Goal: Task Accomplishment & Management: Manage account settings

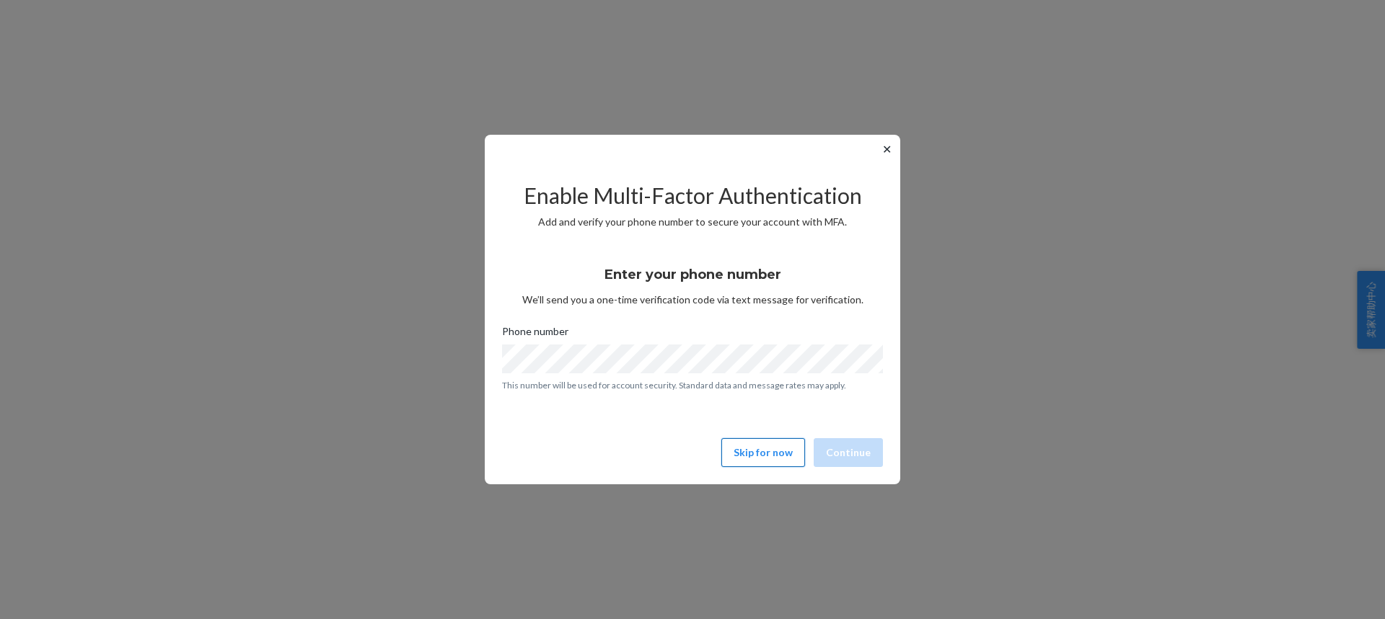
click at [774, 454] on button "Skip for now" at bounding box center [763, 452] width 84 height 29
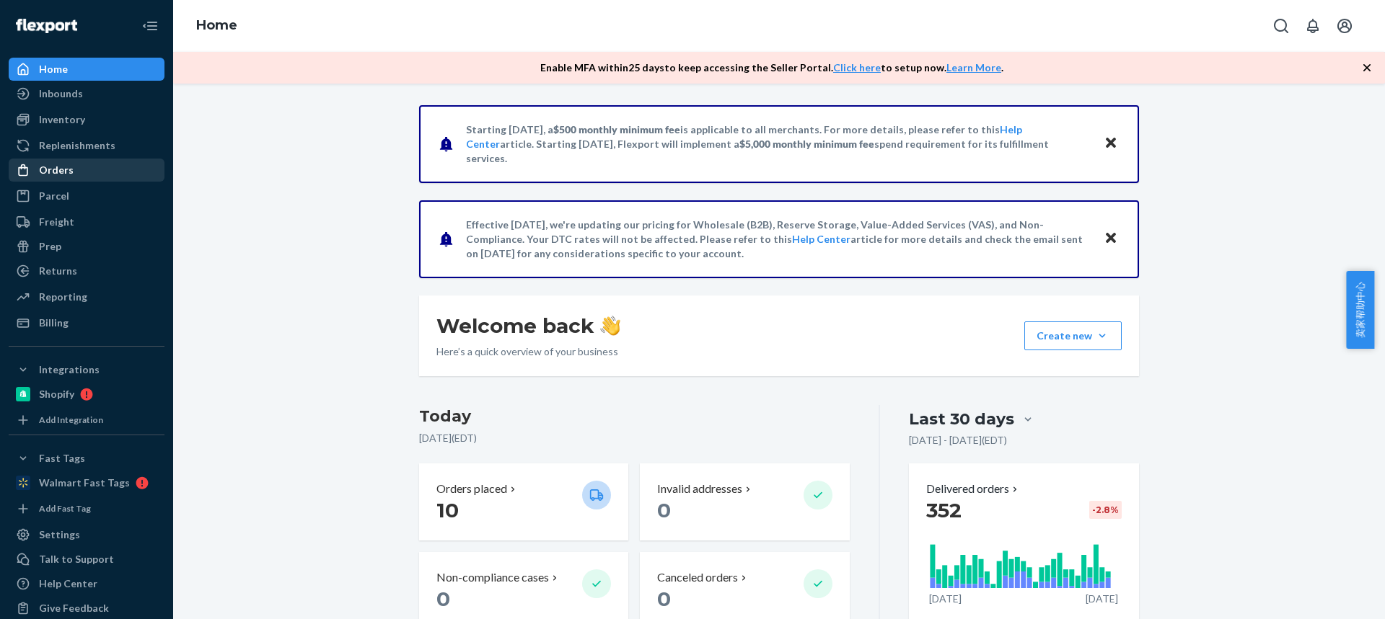
drag, startPoint x: 56, startPoint y: 165, endPoint x: 63, endPoint y: 180, distance: 15.8
click at [56, 165] on div "Orders" at bounding box center [56, 170] width 35 height 14
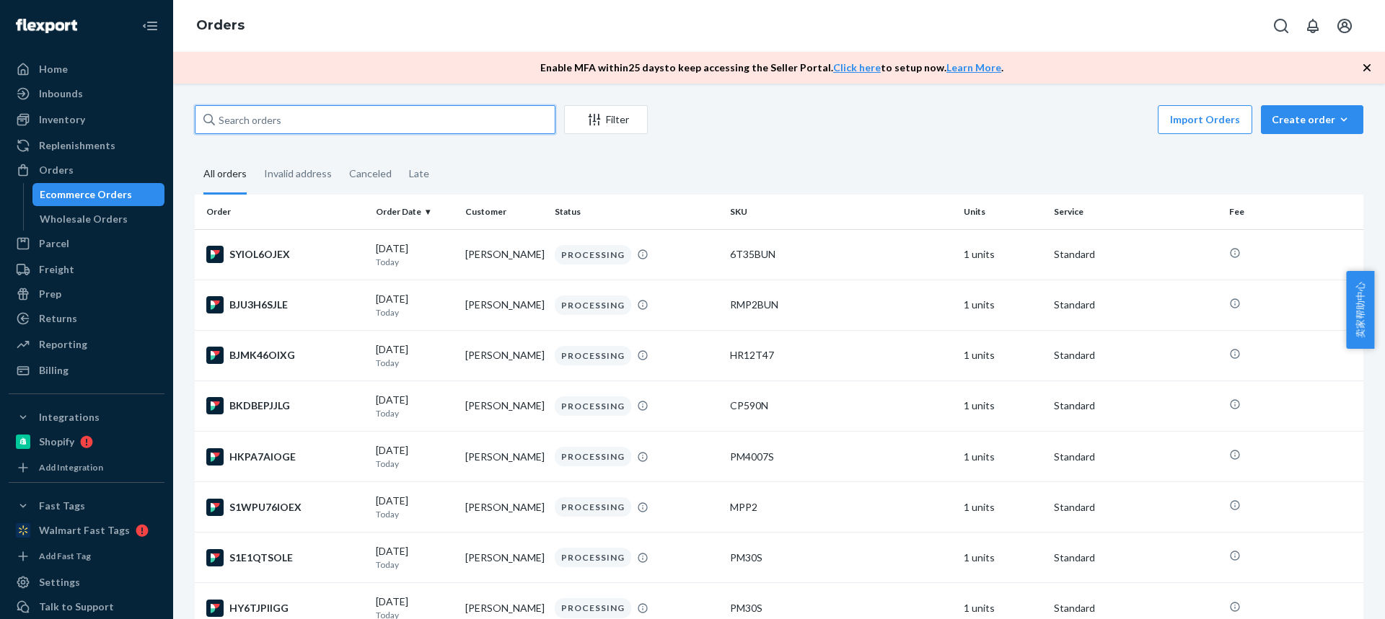
click at [292, 120] on input "text" at bounding box center [375, 119] width 361 height 29
paste input "Tyler Miranda-Dion"
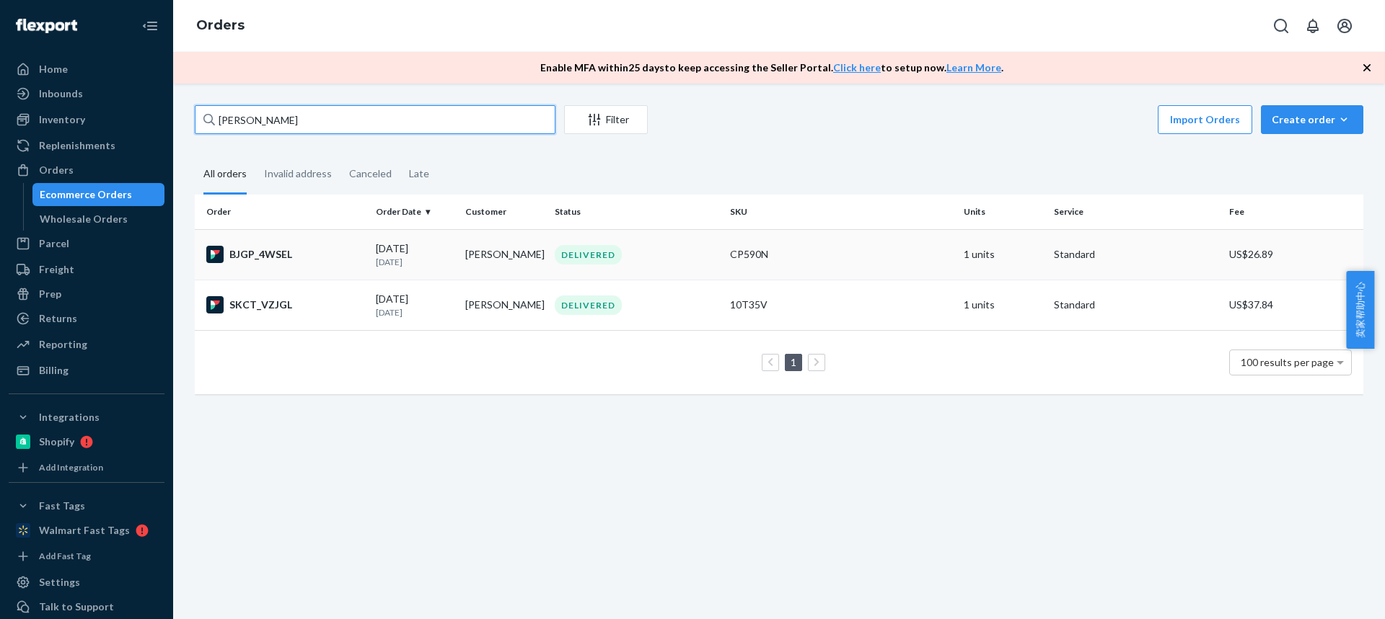
type input "Tyler Miranda-Dion"
click at [481, 260] on td "Tyler Miranda-Dion" at bounding box center [503, 254] width 89 height 50
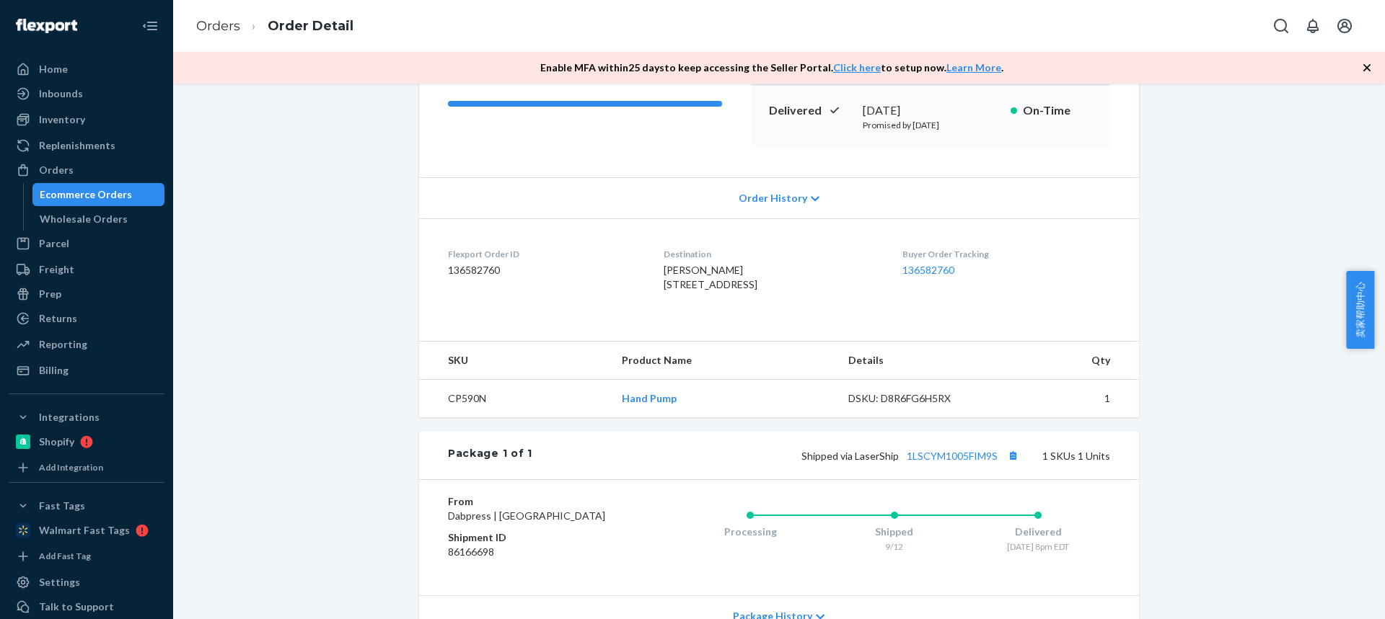
scroll to position [288, 0]
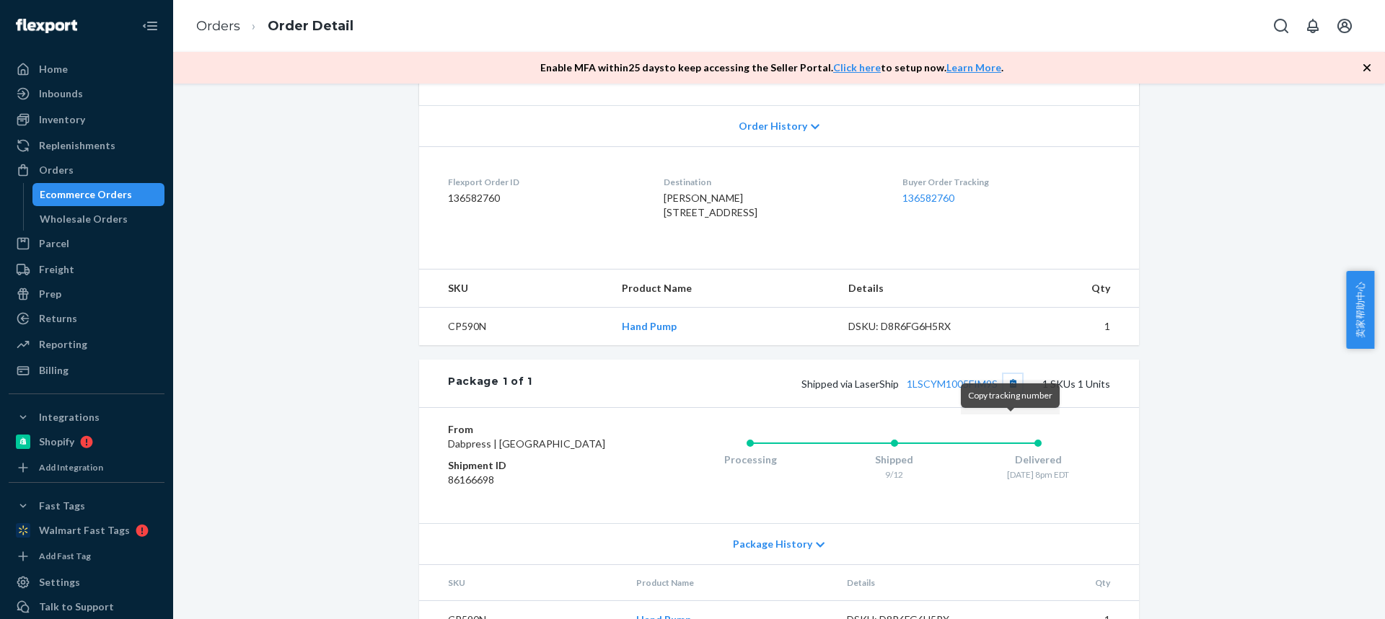
click at [1009, 393] on button "Copy tracking number" at bounding box center [1012, 383] width 19 height 19
click at [1368, 69] on icon "button" at bounding box center [1366, 67] width 7 height 7
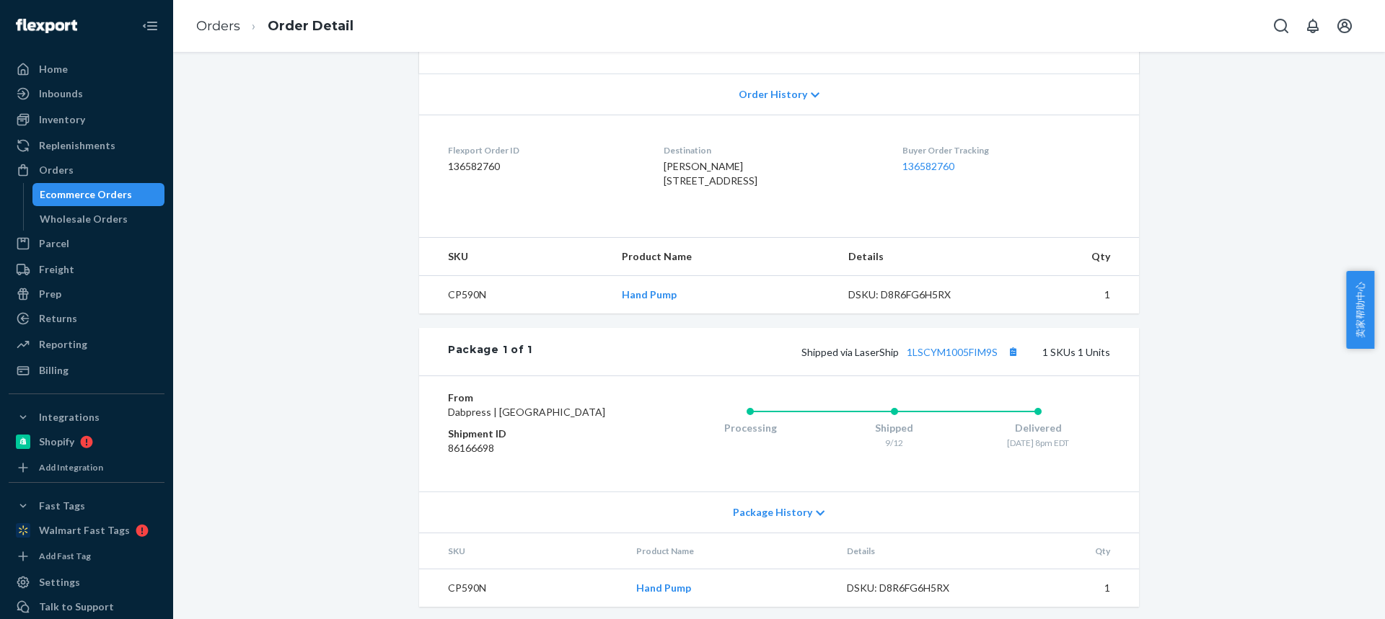
scroll to position [351, 0]
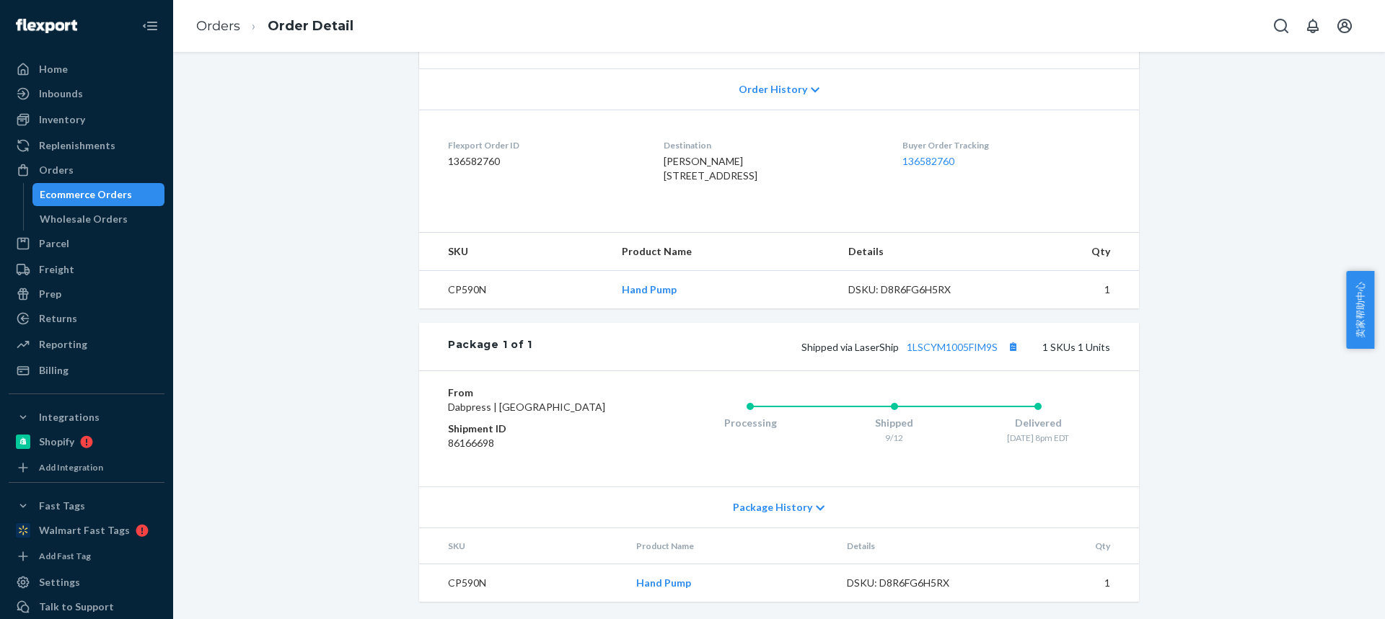
click at [757, 512] on span "Package History" at bounding box center [772, 507] width 79 height 14
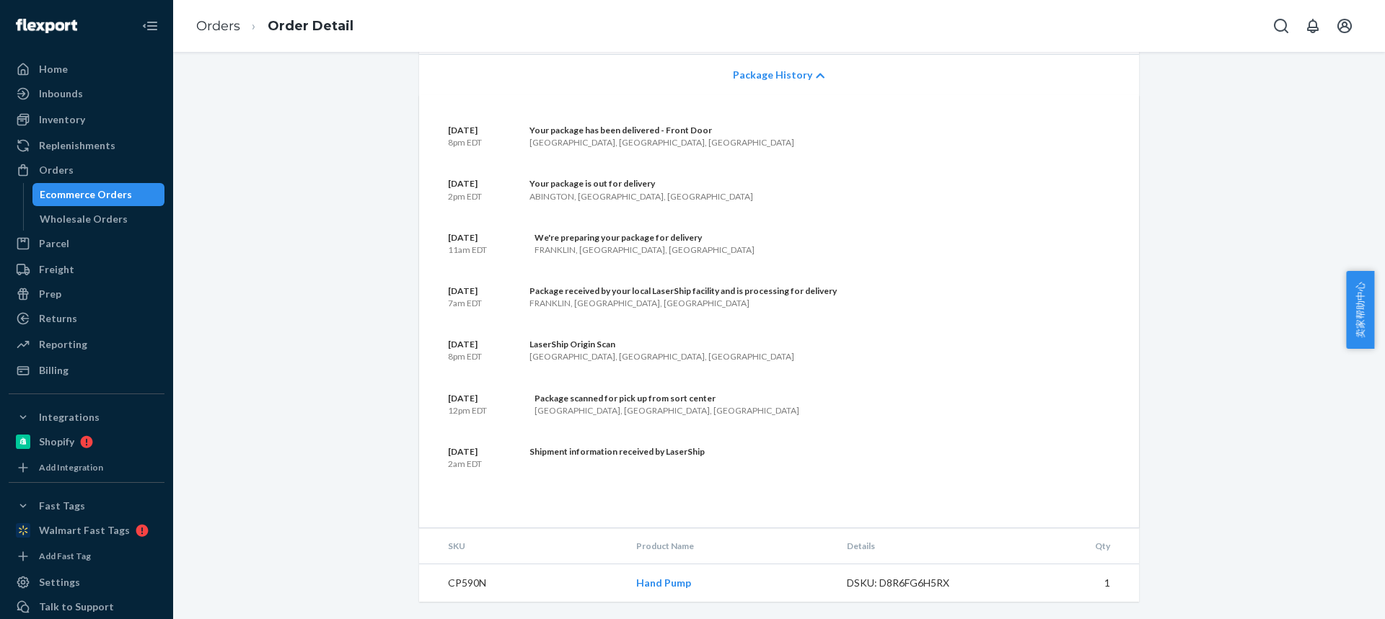
scroll to position [419, 0]
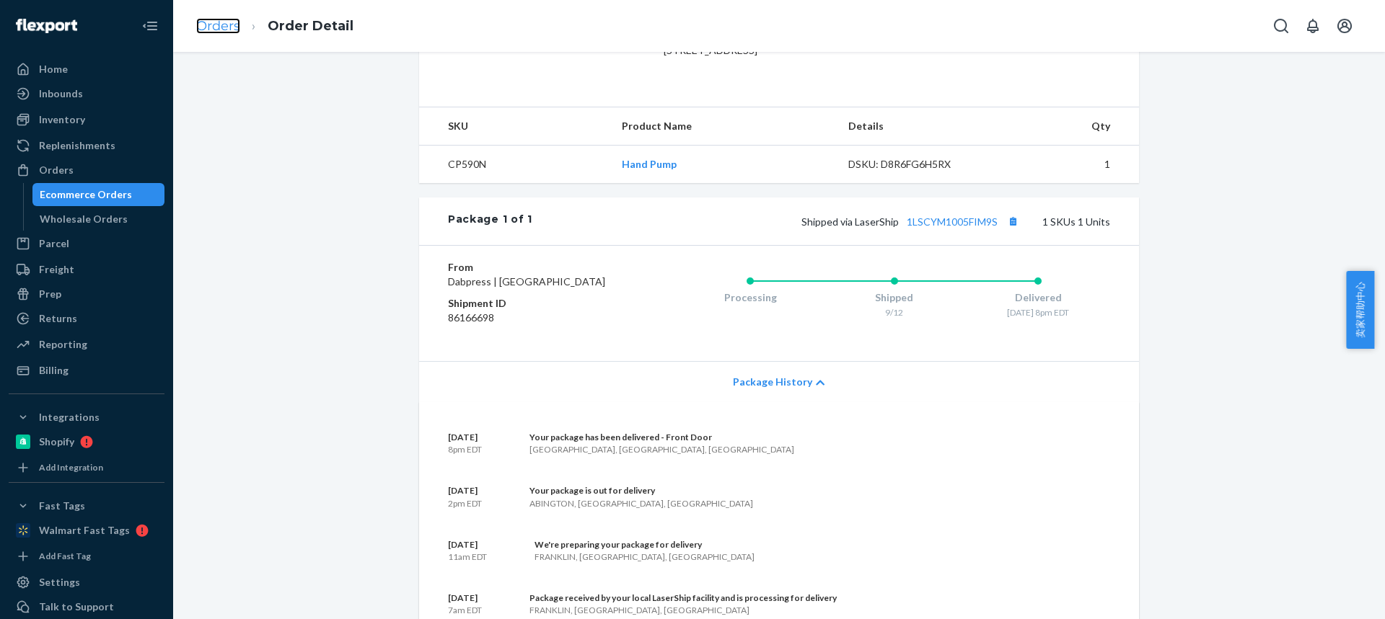
click at [216, 22] on link "Orders" at bounding box center [218, 26] width 44 height 16
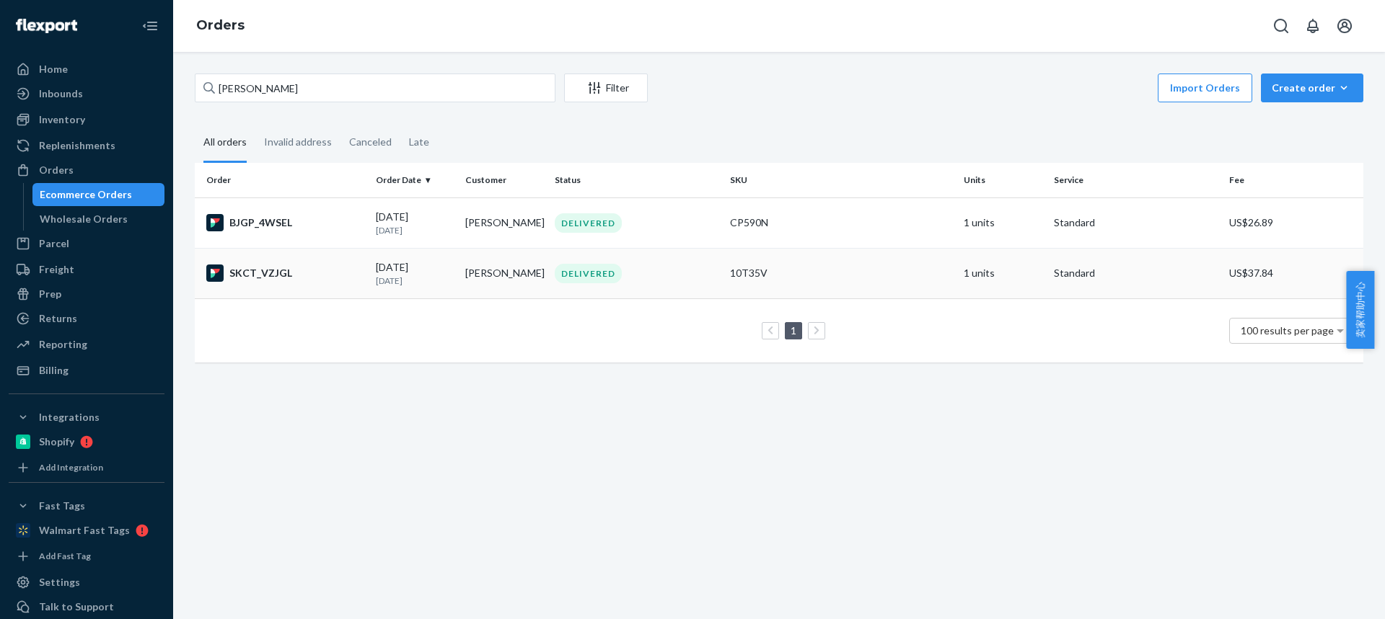
click at [477, 280] on td "Tyler Miranda-Dion" at bounding box center [503, 273] width 89 height 50
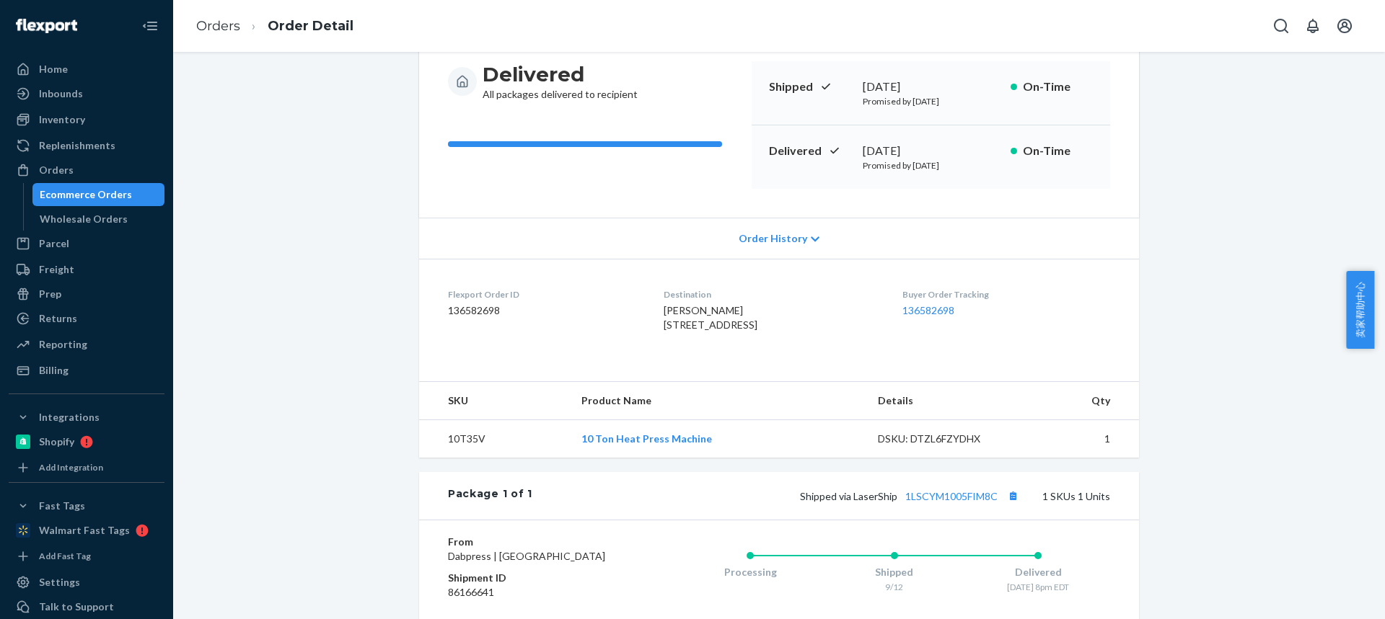
scroll to position [351, 0]
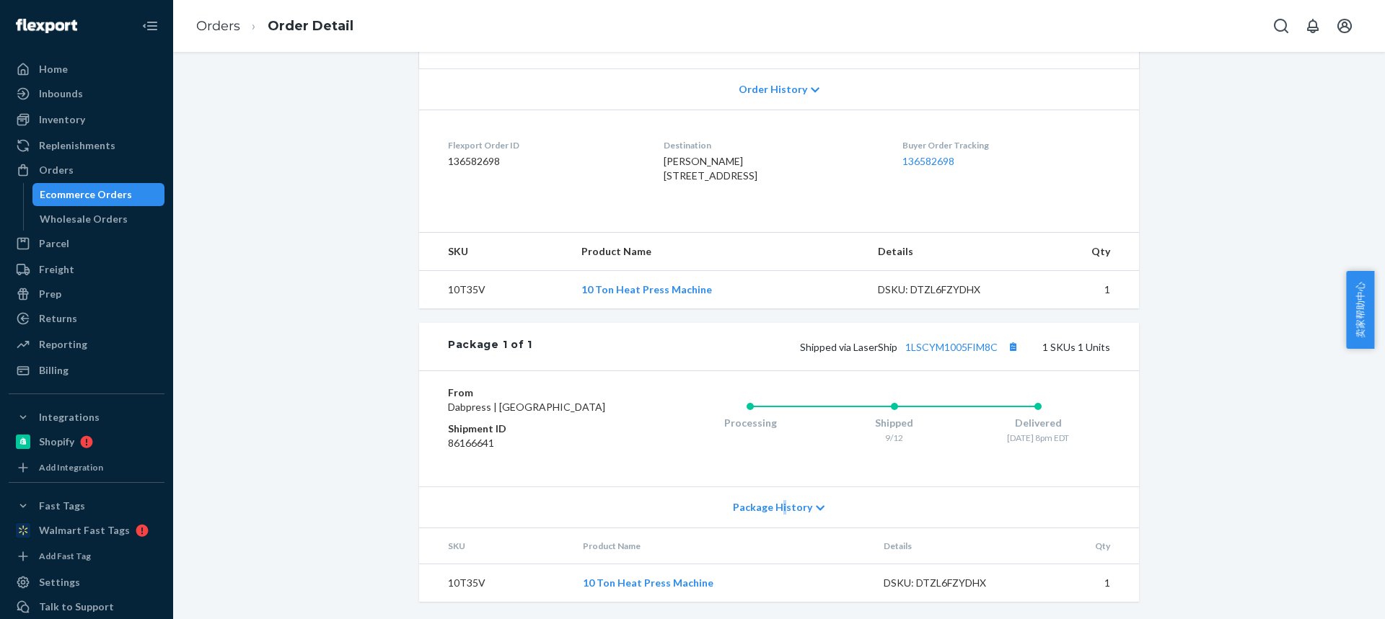
click at [781, 513] on span "Package History" at bounding box center [772, 507] width 79 height 14
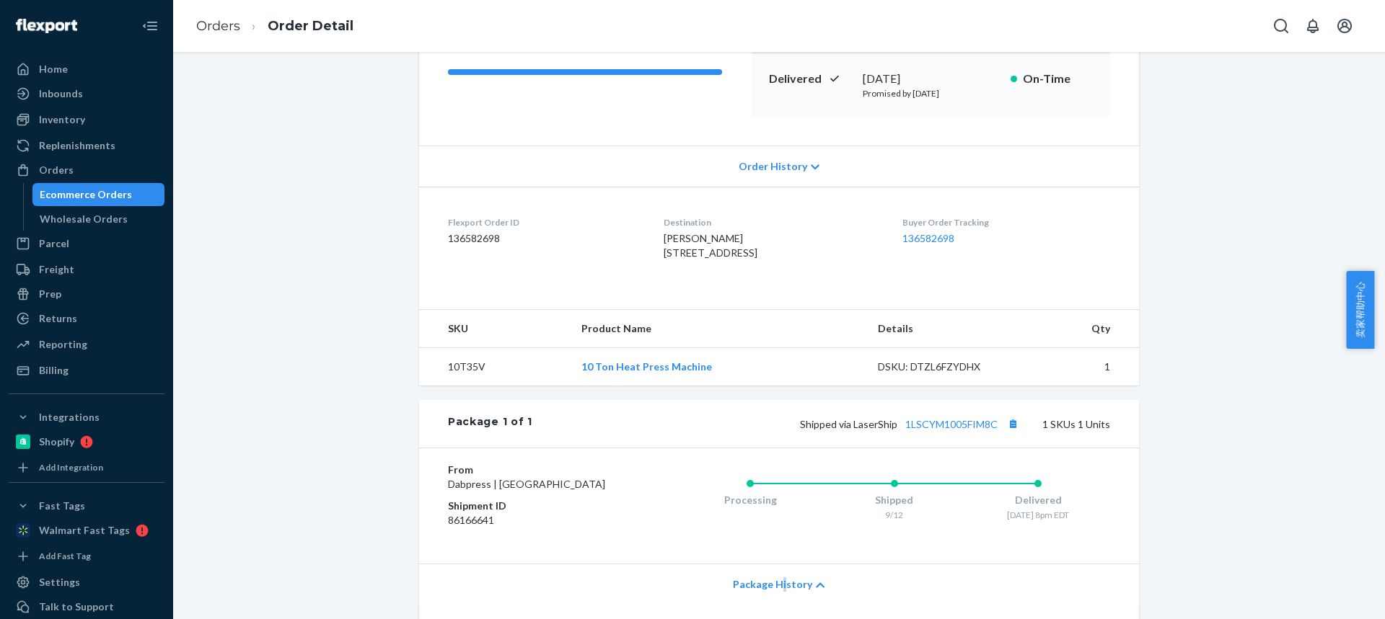
scroll to position [288, 0]
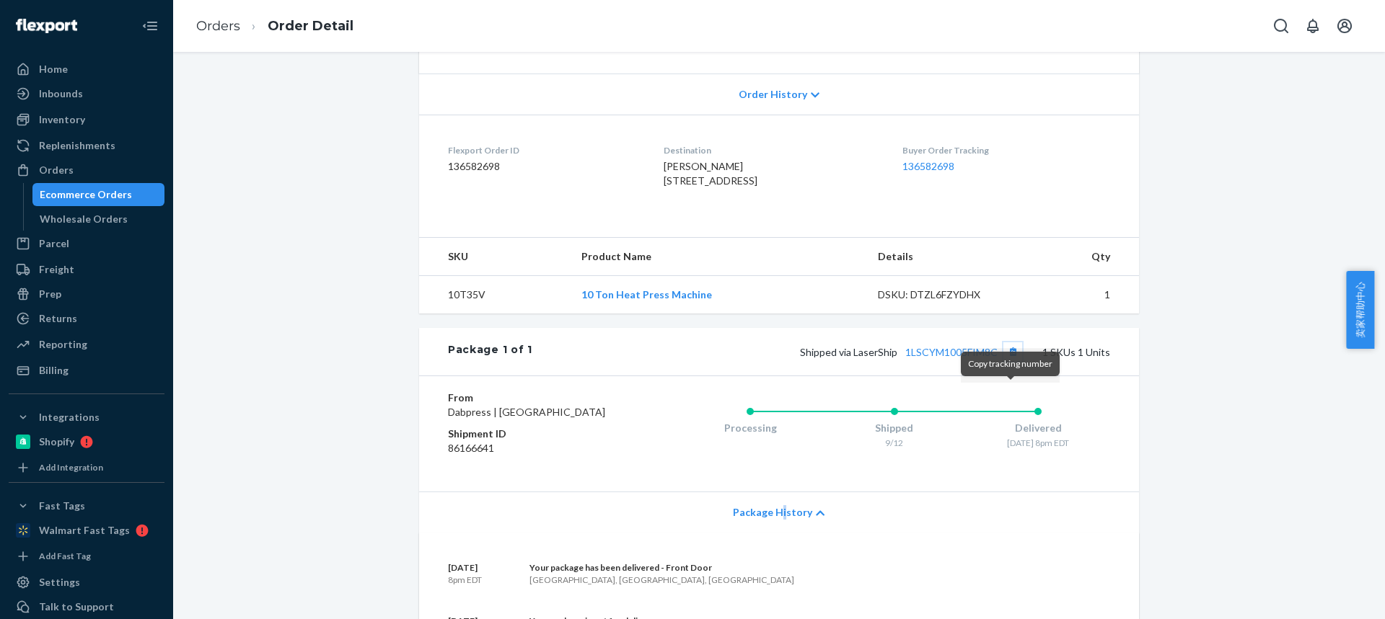
click at [1009, 361] on button "Copy tracking number" at bounding box center [1012, 352] width 19 height 19
click at [226, 28] on link "Orders" at bounding box center [218, 26] width 44 height 16
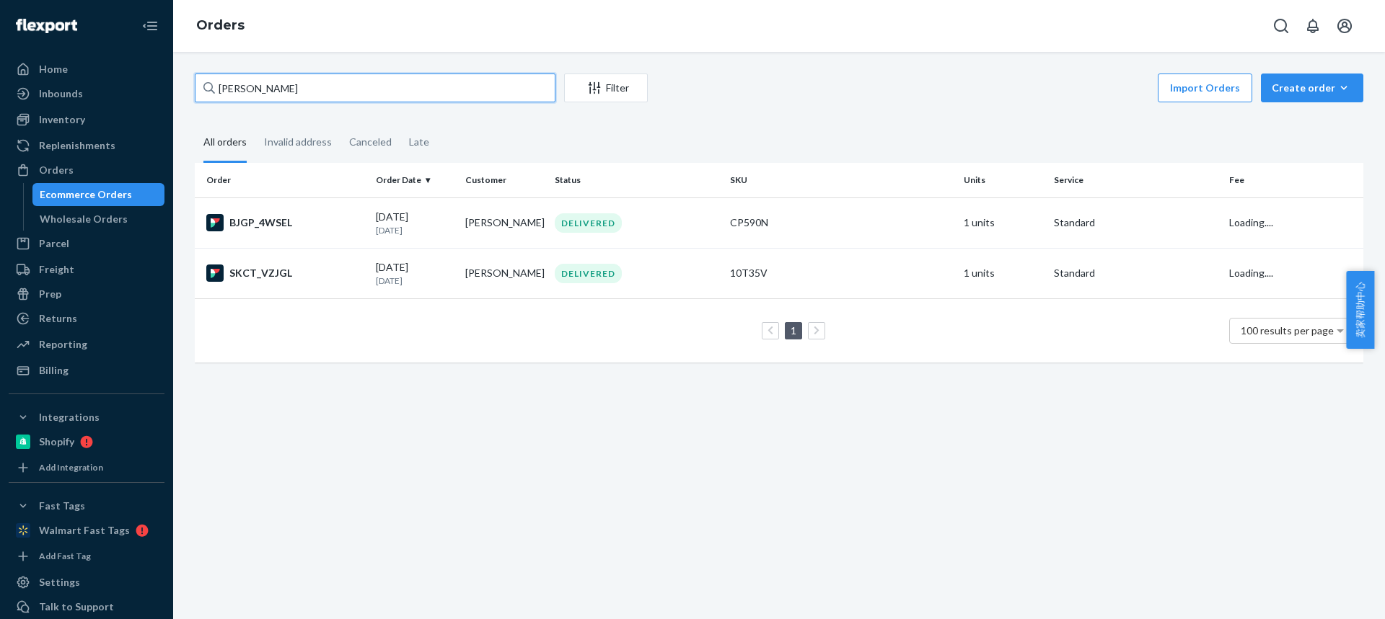
drag, startPoint x: 92, startPoint y: 87, endPoint x: 37, endPoint y: 81, distance: 55.1
click at [38, 84] on div "Home Inbounds Shipping Plans Problems Inventory Products Replenishments Orders …" at bounding box center [692, 309] width 1385 height 619
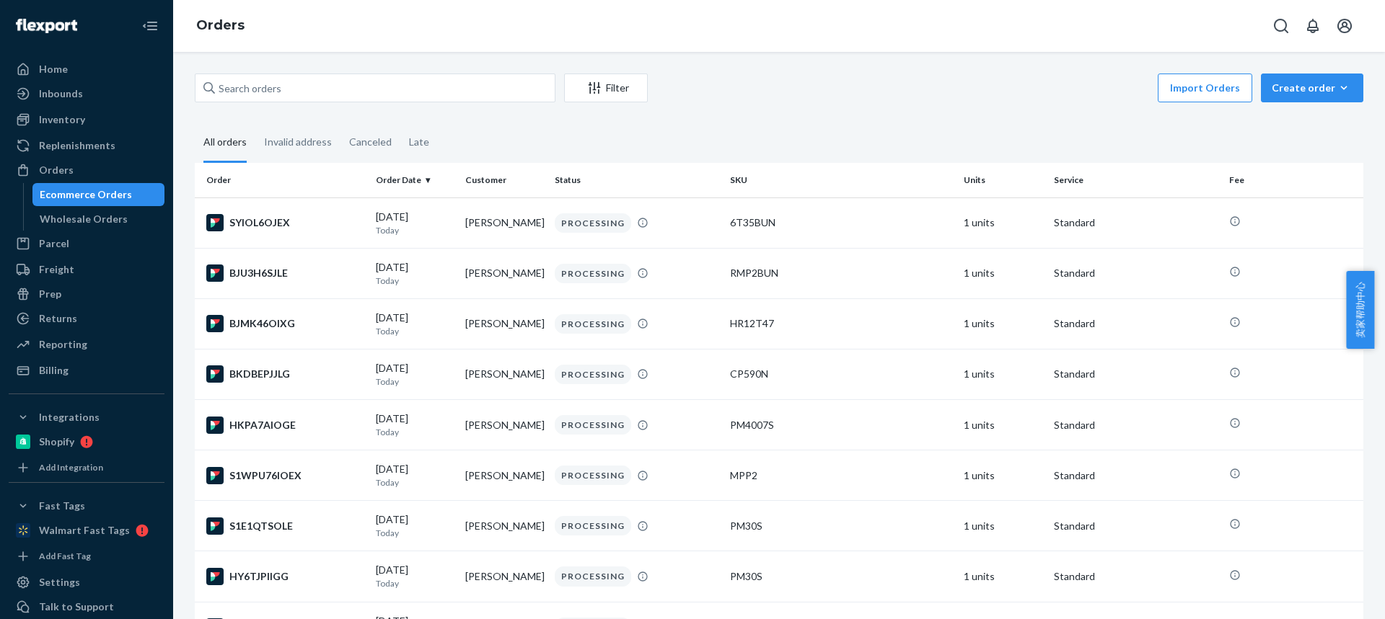
scroll to position [393, 0]
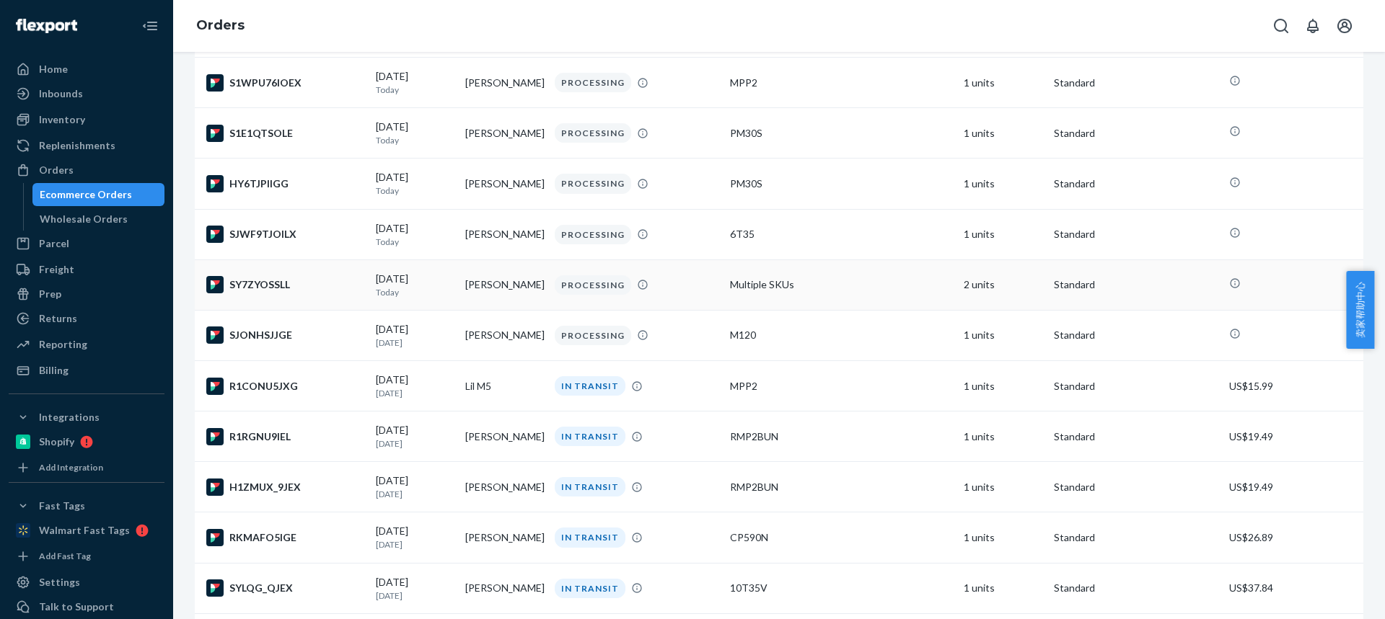
click at [454, 286] on td "09/20/2025 Today" at bounding box center [414, 285] width 89 height 50
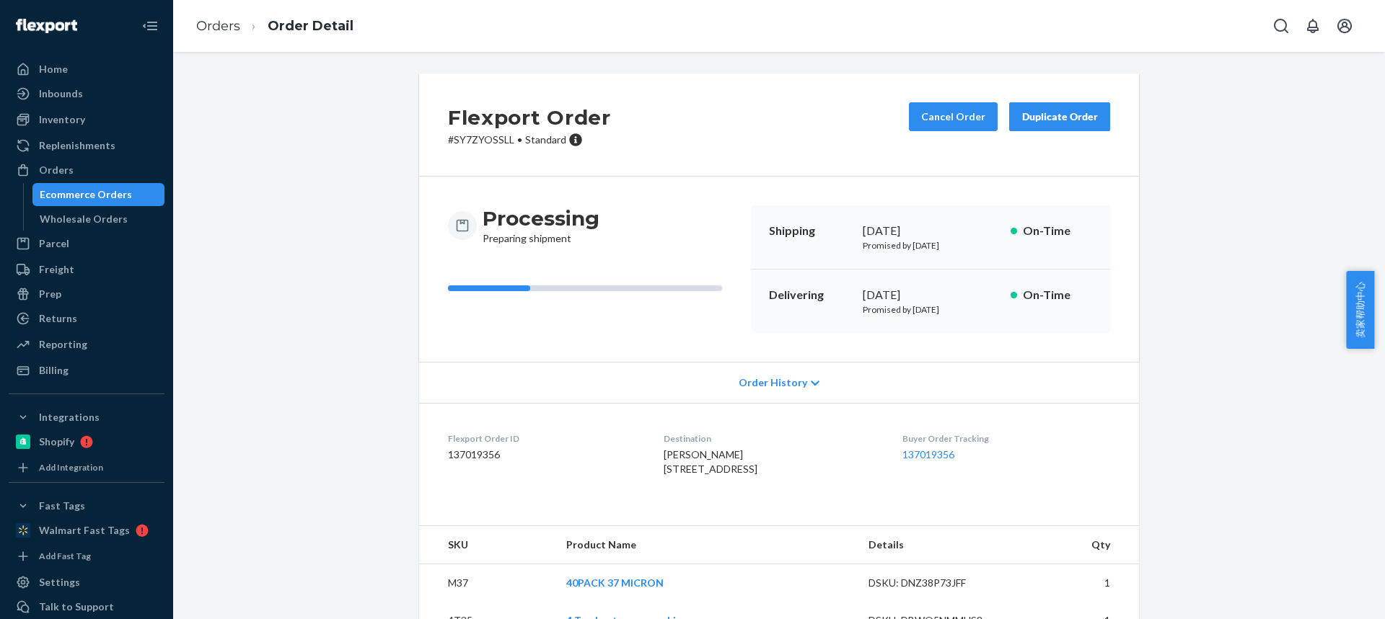
drag, startPoint x: 640, startPoint y: 472, endPoint x: 769, endPoint y: 468, distance: 129.8
click at [779, 469] on dl "Flexport Order ID 137019356 Destination David Dominick 1600 Seneca Blvd Apt A20…" at bounding box center [779, 457] width 720 height 108
copy span "1600 Seneca Blvd Apt A203"
click at [454, 603] on td "M37" at bounding box center [487, 584] width 136 height 38
drag, startPoint x: 454, startPoint y: 606, endPoint x: 479, endPoint y: 546, distance: 65.6
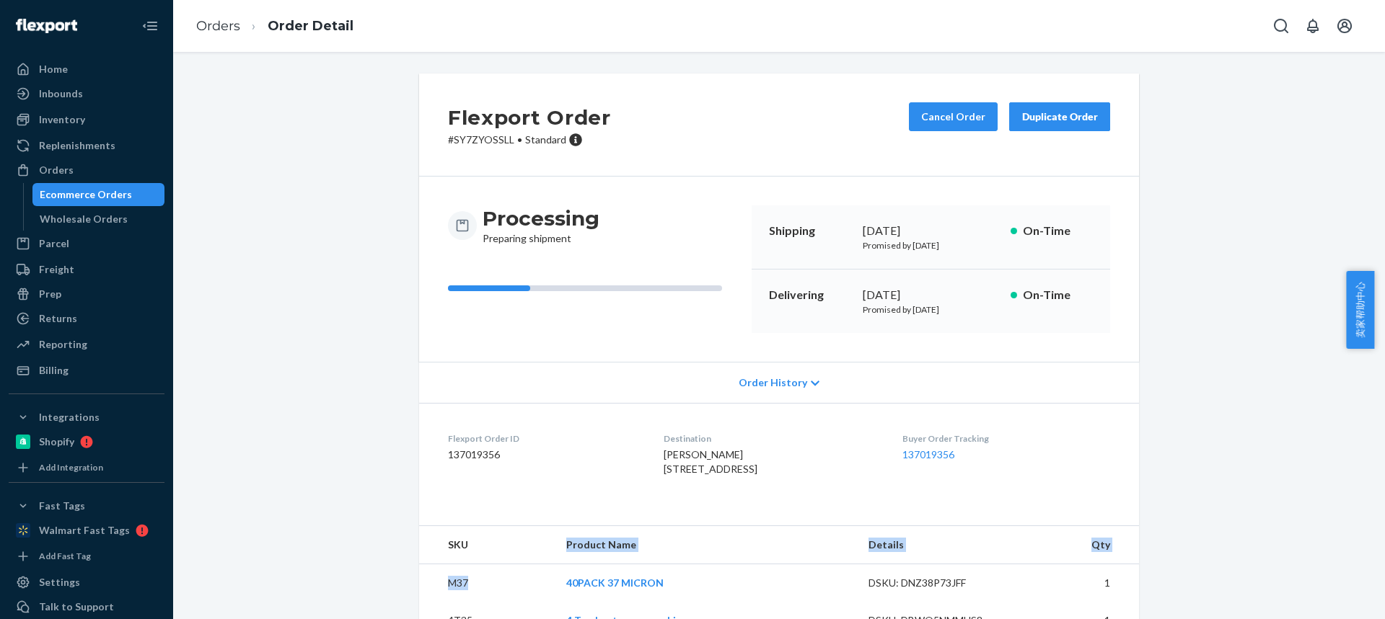
click at [454, 603] on td "M37" at bounding box center [487, 584] width 136 height 38
copy table "Product Name Details Qty M37"
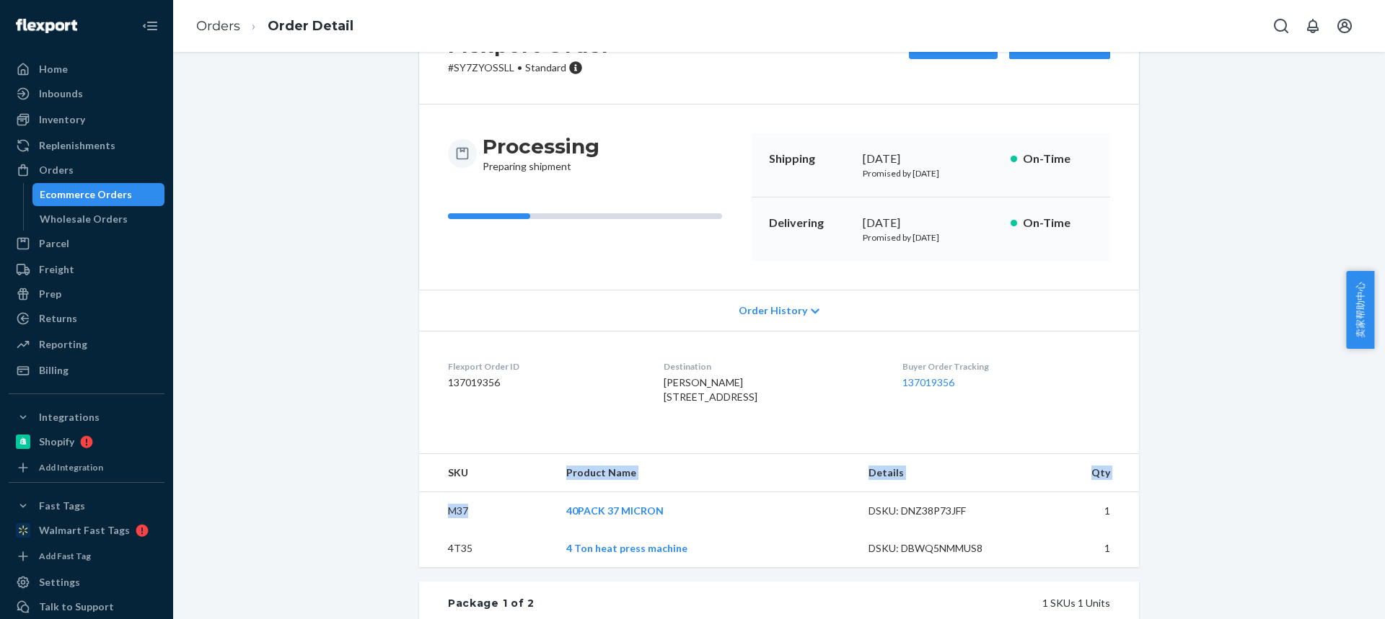
drag, startPoint x: 471, startPoint y: 549, endPoint x: 460, endPoint y: 569, distance: 22.9
click at [471, 531] on td "M37" at bounding box center [487, 512] width 136 height 38
click at [446, 568] on td "4T35" at bounding box center [487, 548] width 136 height 37
copy td "4T35"
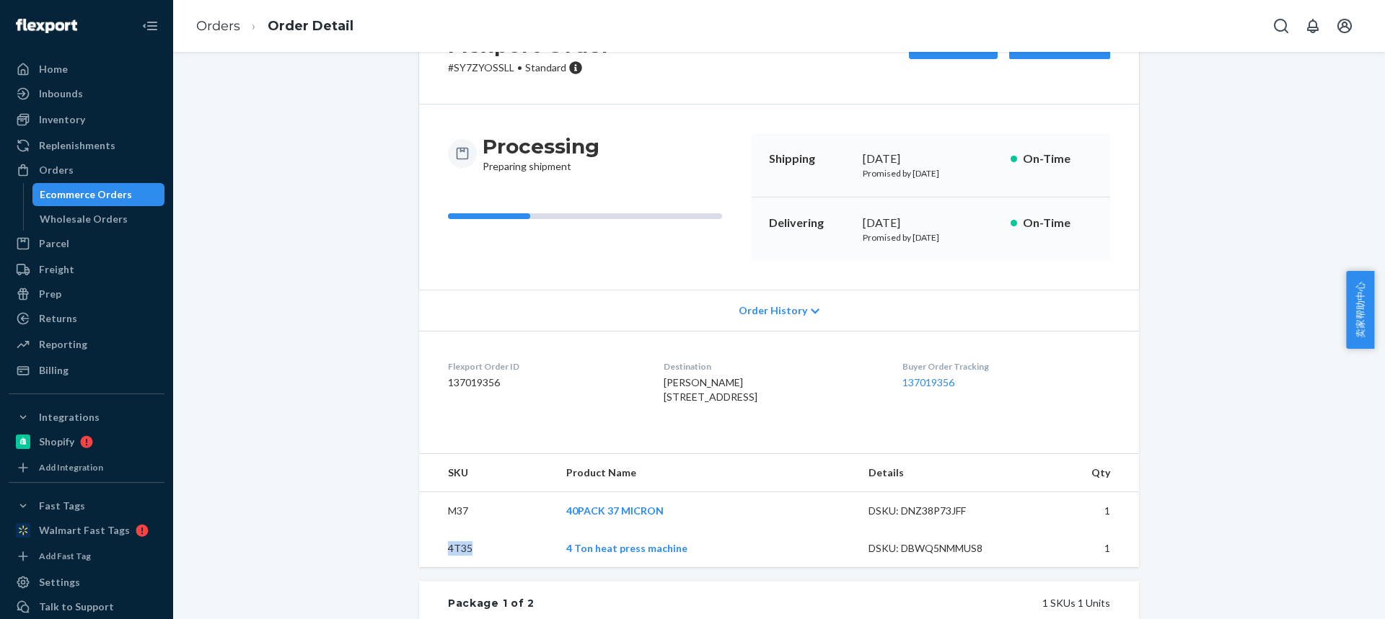
click at [454, 531] on td "M37" at bounding box center [487, 512] width 136 height 38
copy td "M37"
click at [237, 20] on link "Orders" at bounding box center [218, 26] width 44 height 16
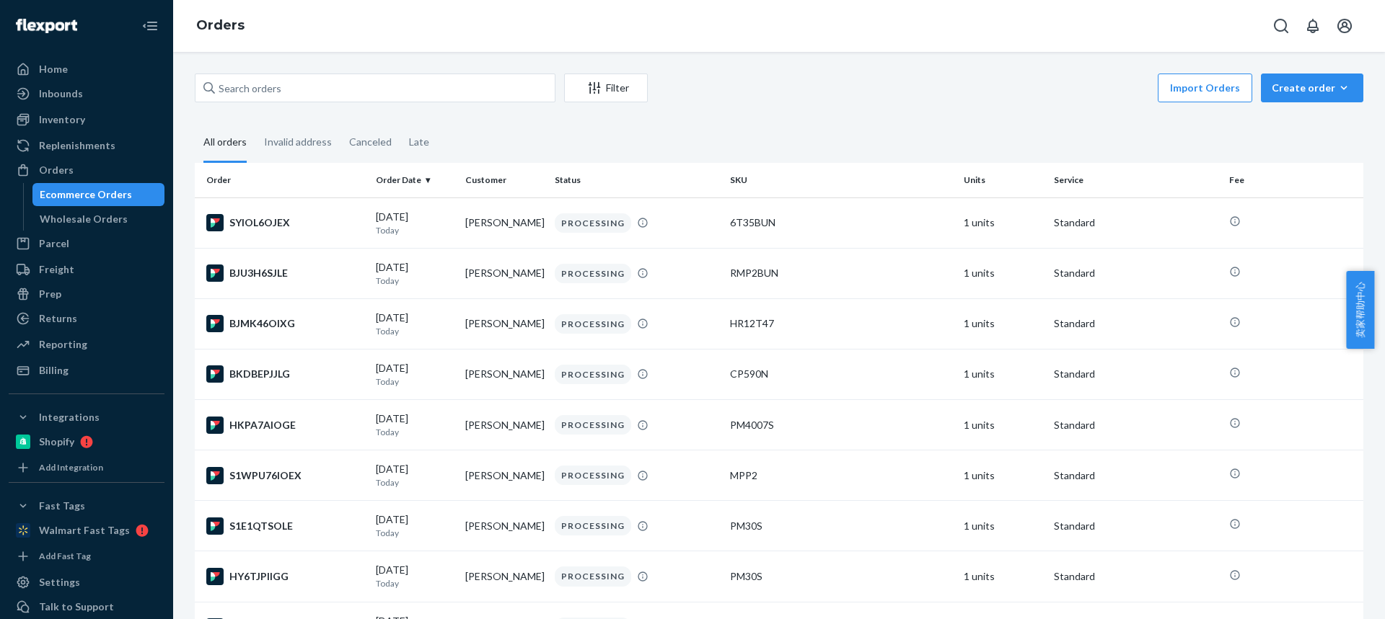
scroll to position [292, 0]
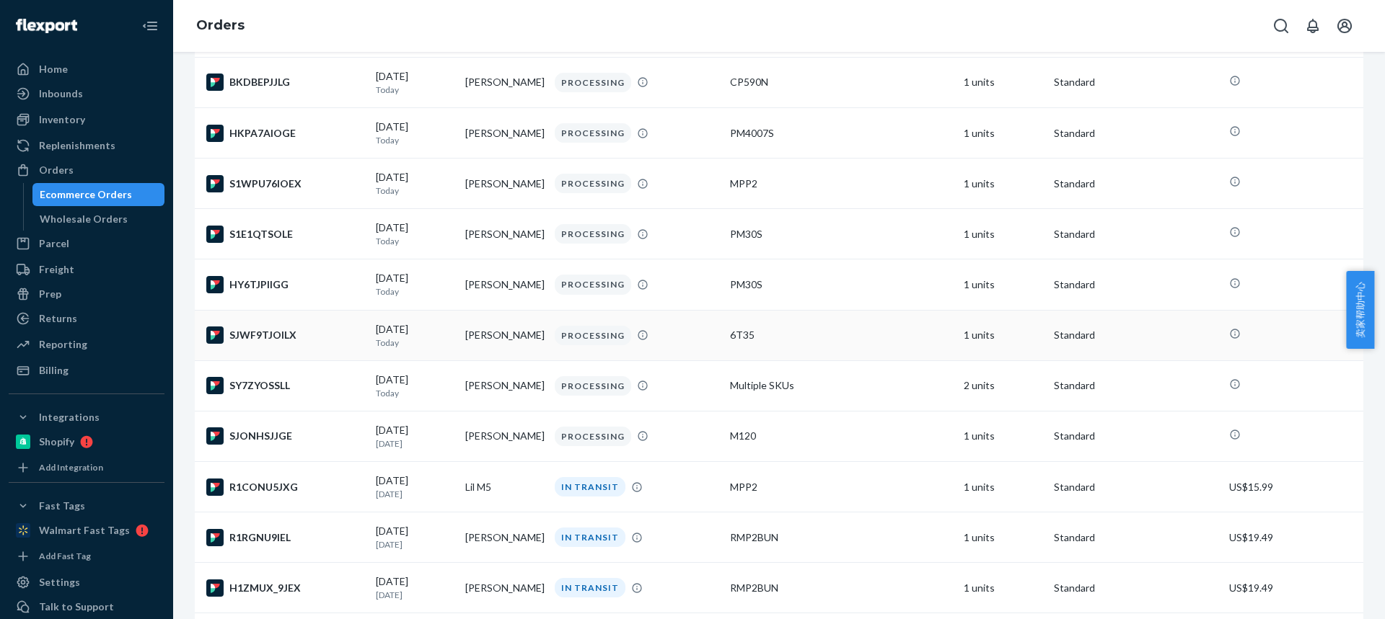
click at [482, 336] on td "[PERSON_NAME]" at bounding box center [503, 335] width 89 height 50
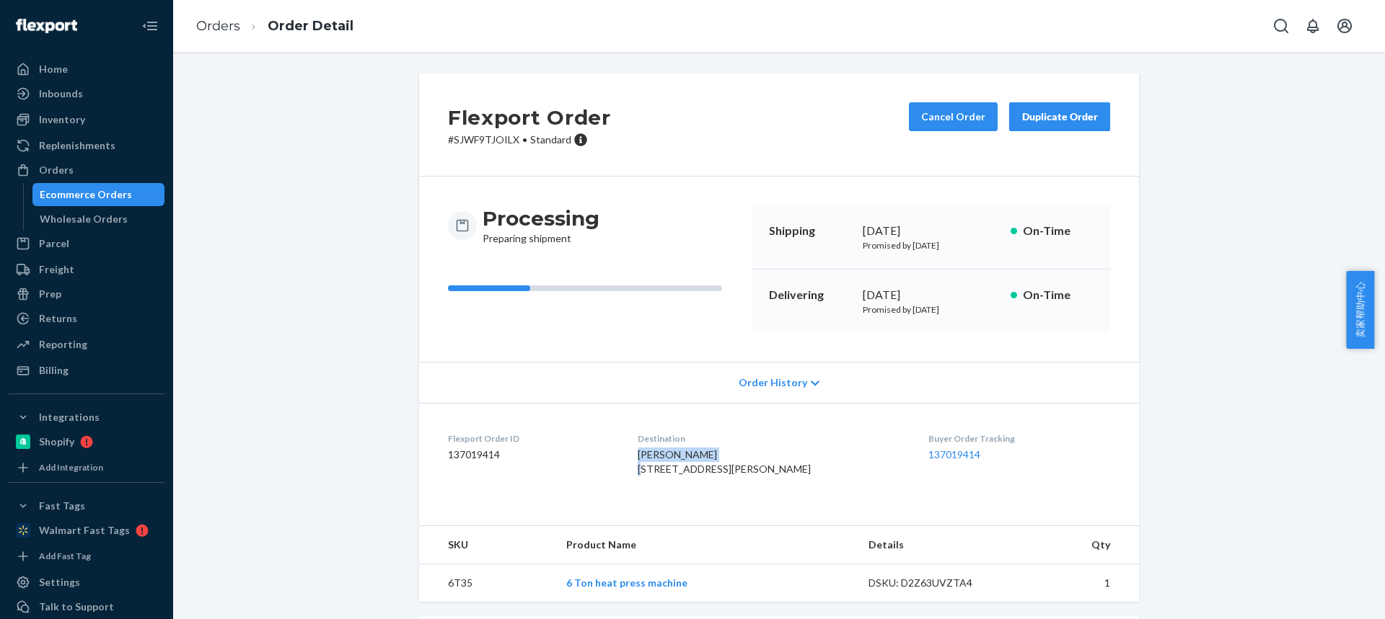
drag, startPoint x: 643, startPoint y: 457, endPoint x: 738, endPoint y: 459, distance: 95.2
click at [739, 459] on dl "Flexport Order ID 137019414 Destination Jonathan Larson 621 S Newton Ave Spring…" at bounding box center [779, 457] width 720 height 108
copy span "[PERSON_NAME]"
drag, startPoint x: 702, startPoint y: 470, endPoint x: 737, endPoint y: 472, distance: 34.7
click at [738, 473] on dl "Flexport Order ID 137019414 Destination Jonathan Larson 621 S Newton Ave Spring…" at bounding box center [779, 457] width 720 height 108
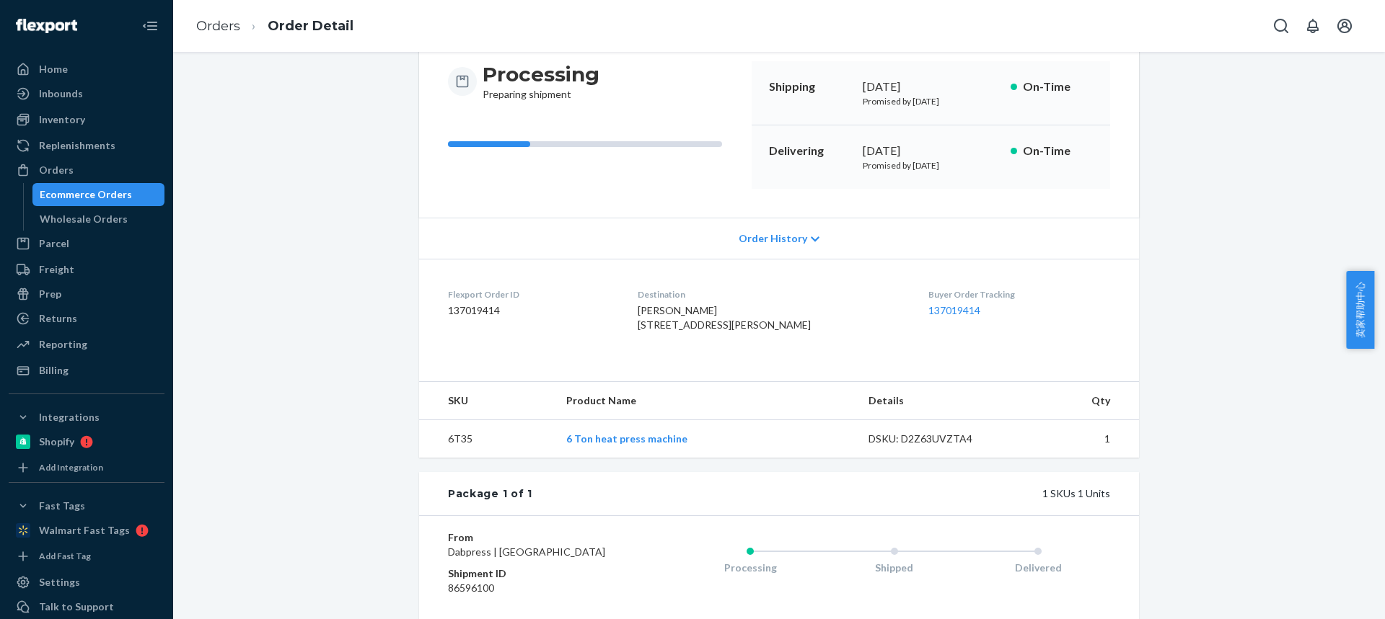
scroll to position [216, 0]
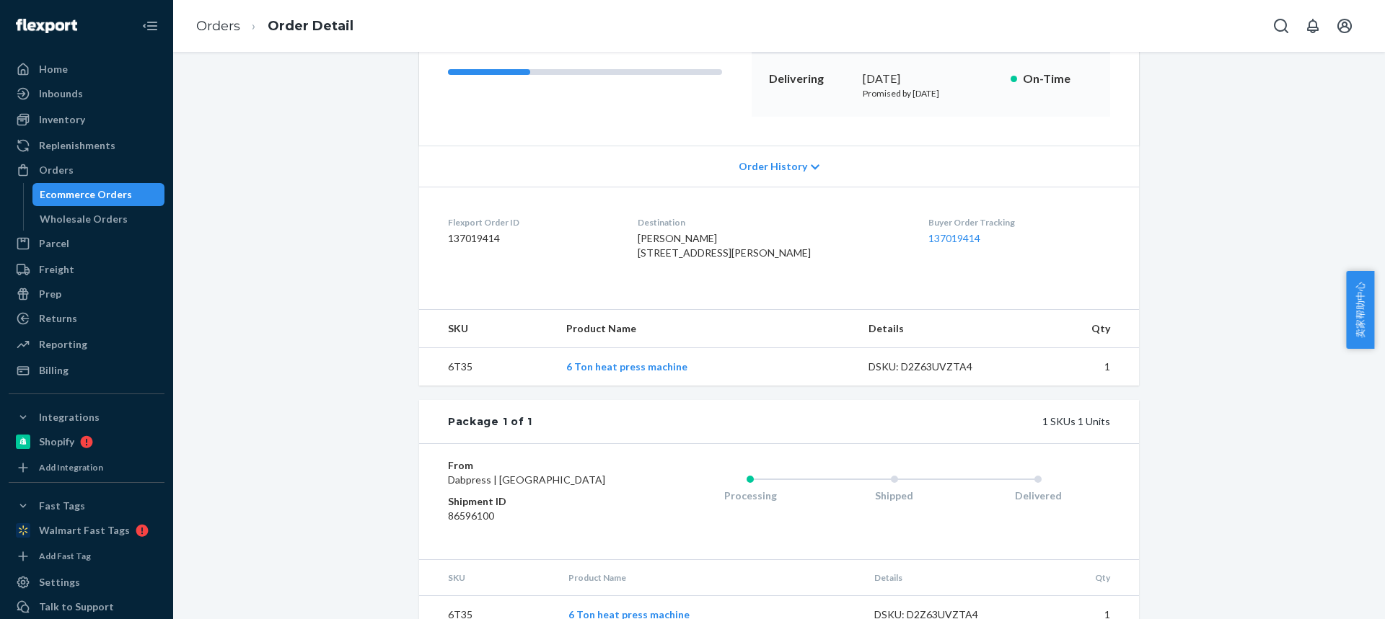
click at [455, 387] on td "6T35" at bounding box center [487, 367] width 136 height 38
drag, startPoint x: 455, startPoint y: 398, endPoint x: 459, endPoint y: 406, distance: 9.0
click at [455, 387] on td "6T35" at bounding box center [487, 367] width 136 height 38
click at [441, 387] on td "6T35" at bounding box center [487, 367] width 136 height 38
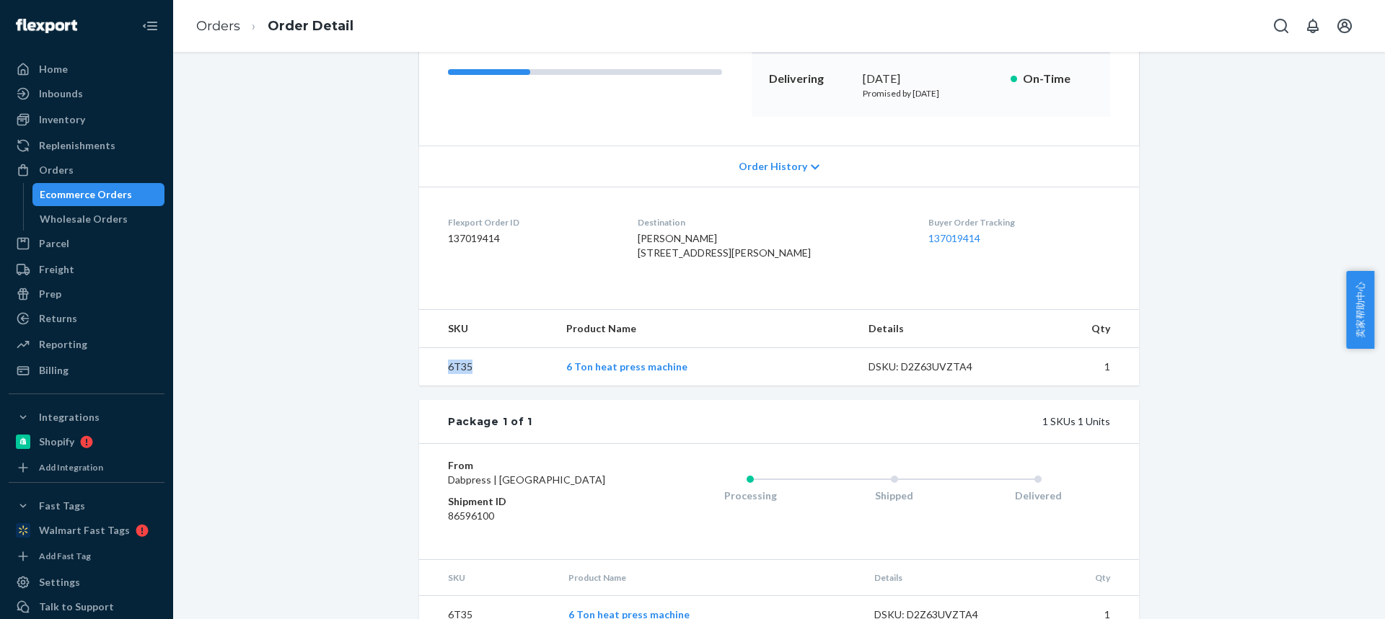
click at [459, 387] on td "6T35" at bounding box center [487, 367] width 136 height 38
click at [204, 30] on link "Orders" at bounding box center [218, 26] width 44 height 16
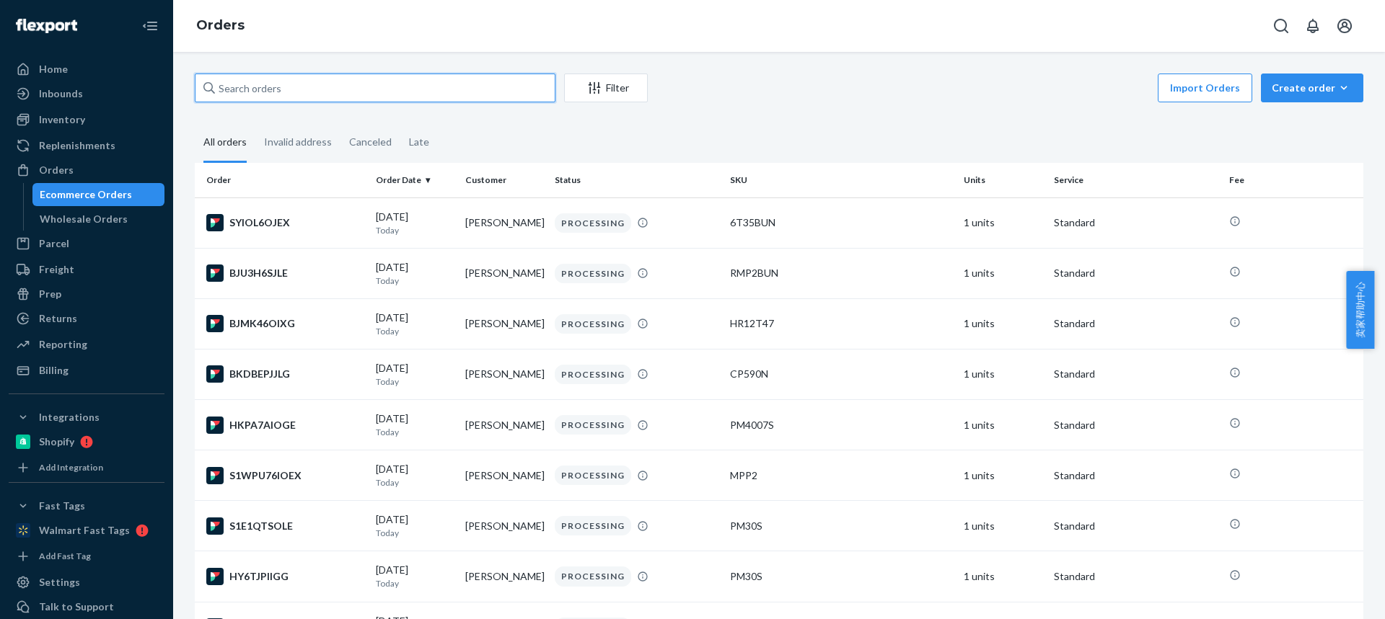
click at [270, 81] on input "text" at bounding box center [375, 88] width 361 height 29
paste input "[PERSON_NAME]"
type input "[PERSON_NAME]"
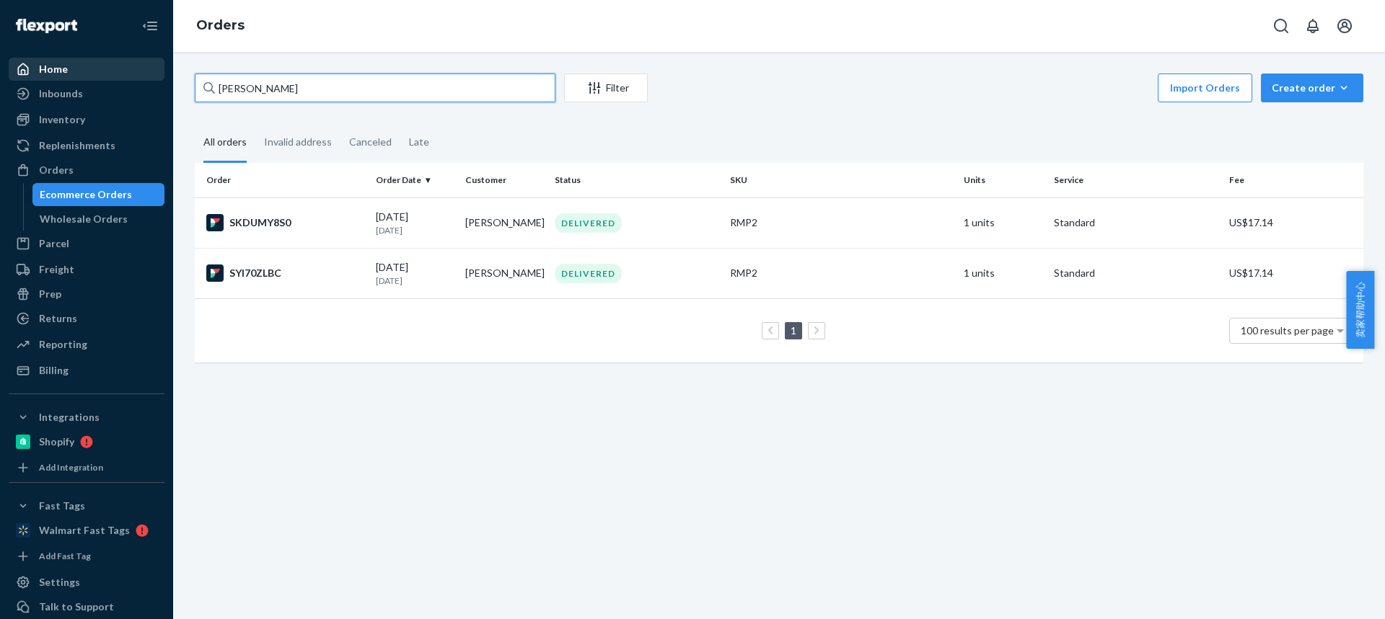
drag, startPoint x: 281, startPoint y: 93, endPoint x: 35, endPoint y: 74, distance: 245.9
click at [35, 74] on div "Home Inbounds Shipping Plans Problems Inventory Products Replenishments Orders …" at bounding box center [692, 309] width 1385 height 619
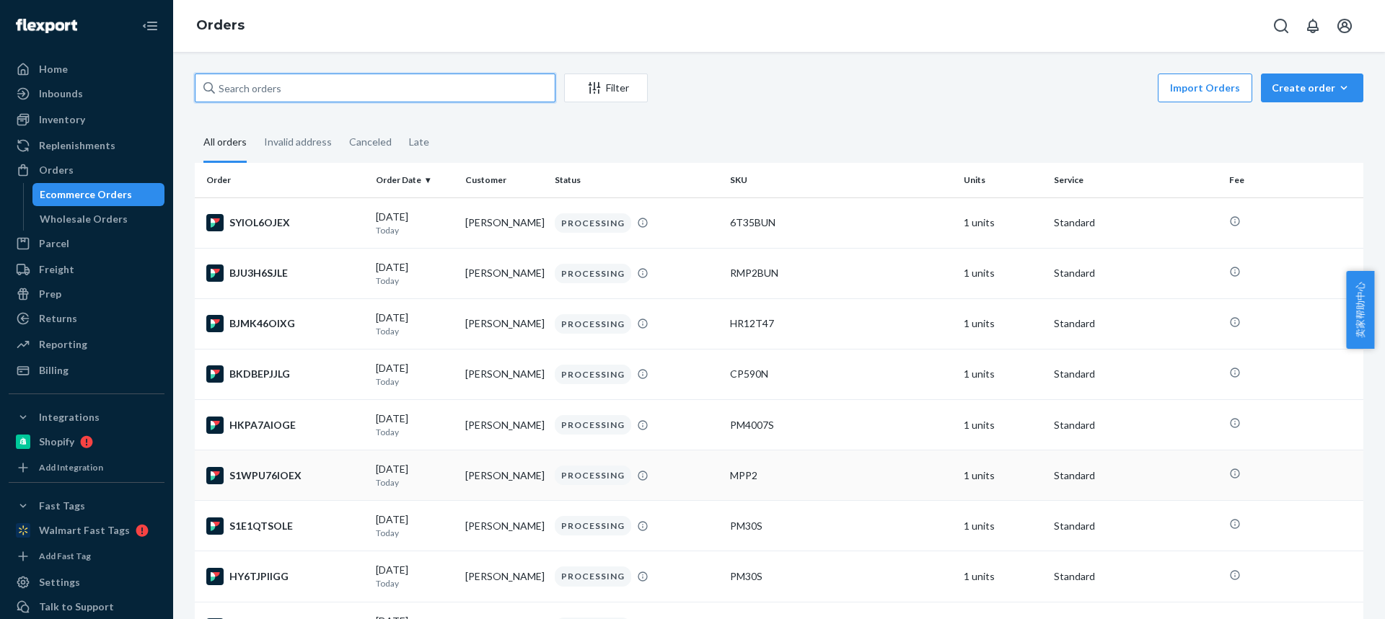
scroll to position [72, 0]
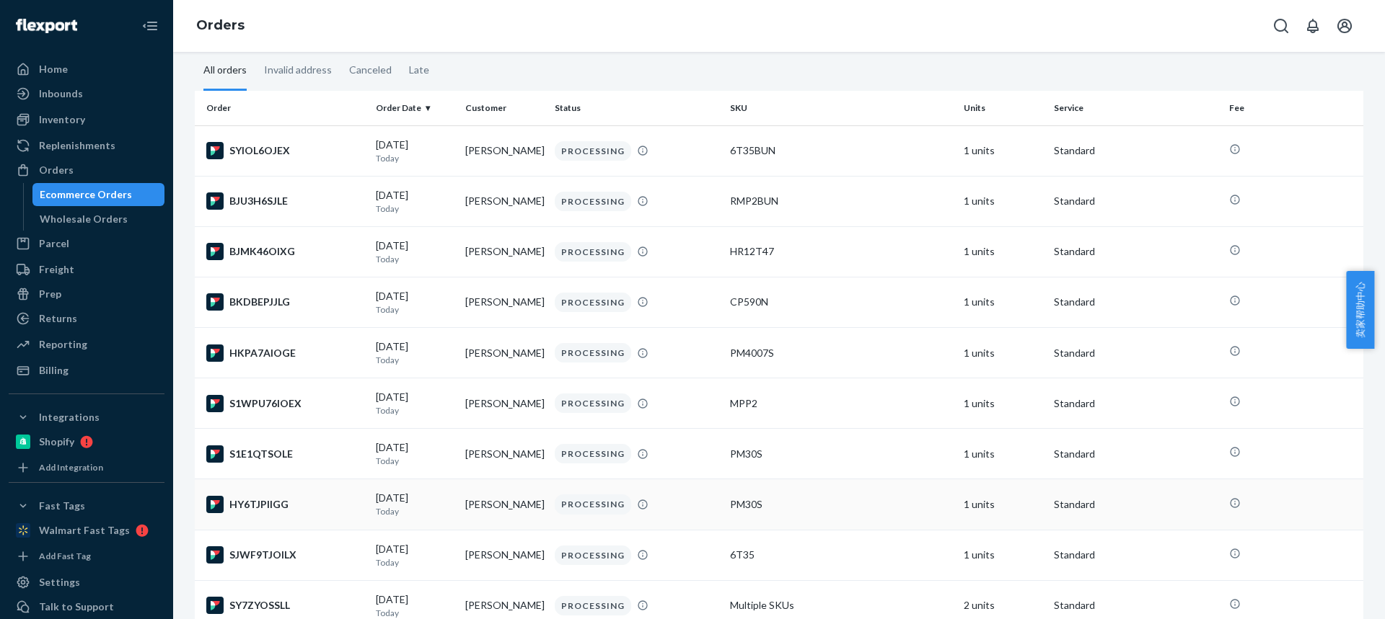
click at [485, 503] on td "[PERSON_NAME]" at bounding box center [503, 505] width 89 height 50
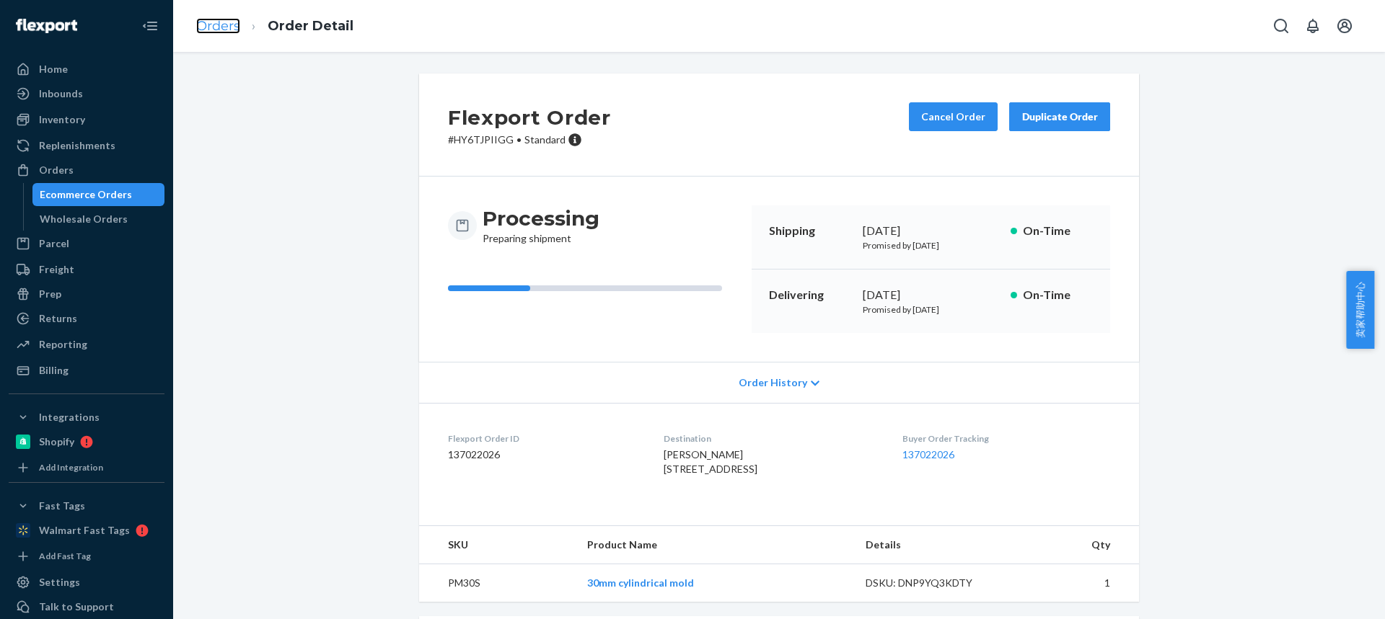
click at [213, 29] on link "Orders" at bounding box center [218, 26] width 44 height 16
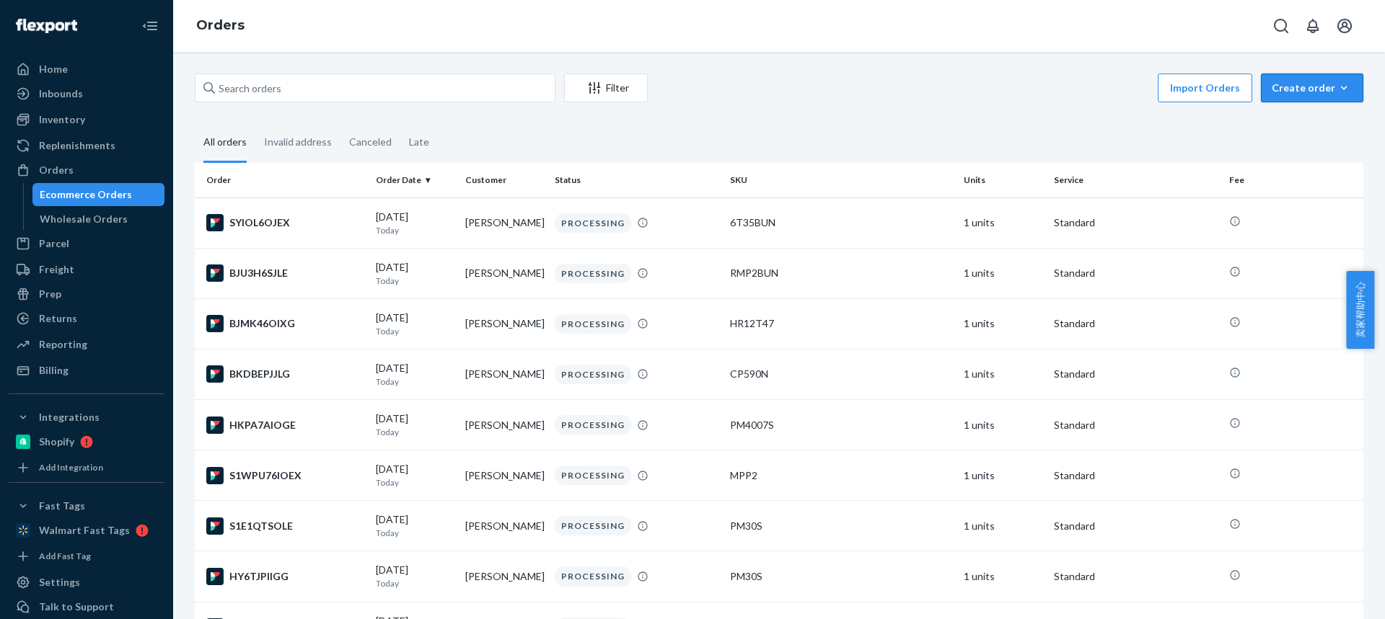
click at [1310, 87] on div "Create order" at bounding box center [1311, 88] width 81 height 14
click at [1312, 120] on span "Ecommerce order" at bounding box center [1320, 123] width 89 height 10
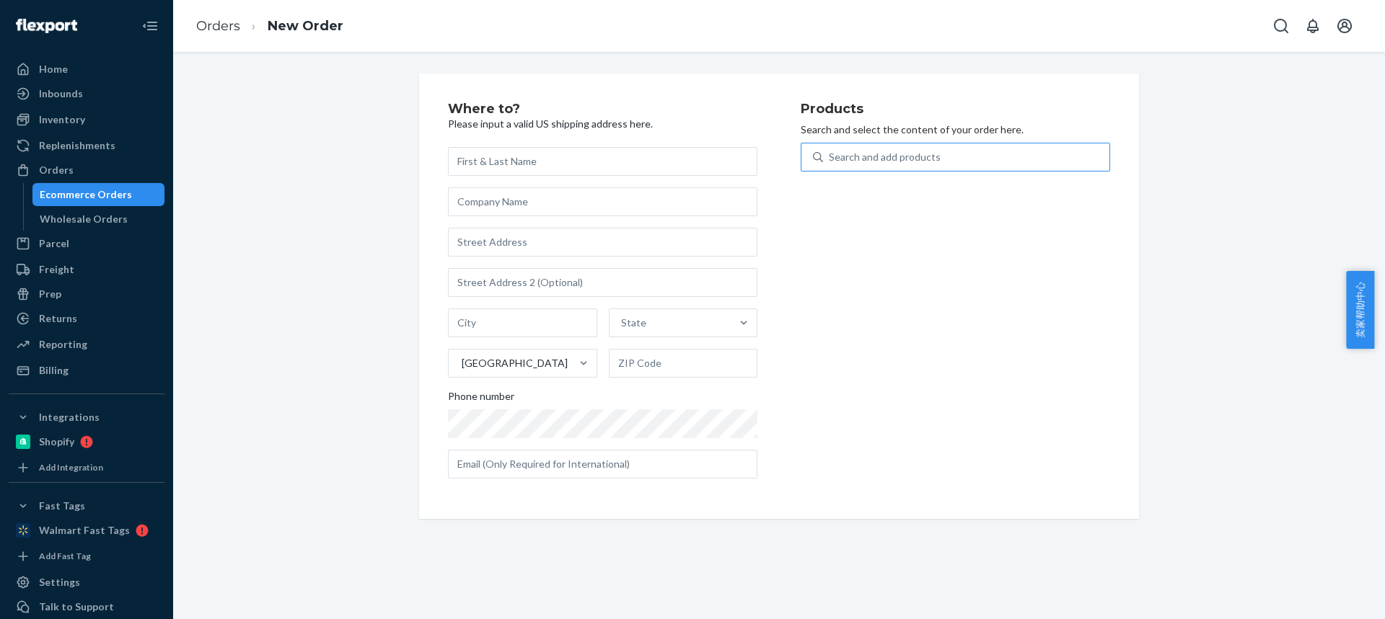
click at [862, 164] on div "Search and add products" at bounding box center [966, 157] width 286 height 26
click at [830, 164] on input "Search and add products" at bounding box center [829, 157] width 1 height 14
paste input "[PERSON_NAME]"
type input "[PERSON_NAME]"
drag, startPoint x: 623, startPoint y: 157, endPoint x: 544, endPoint y: 151, distance: 79.6
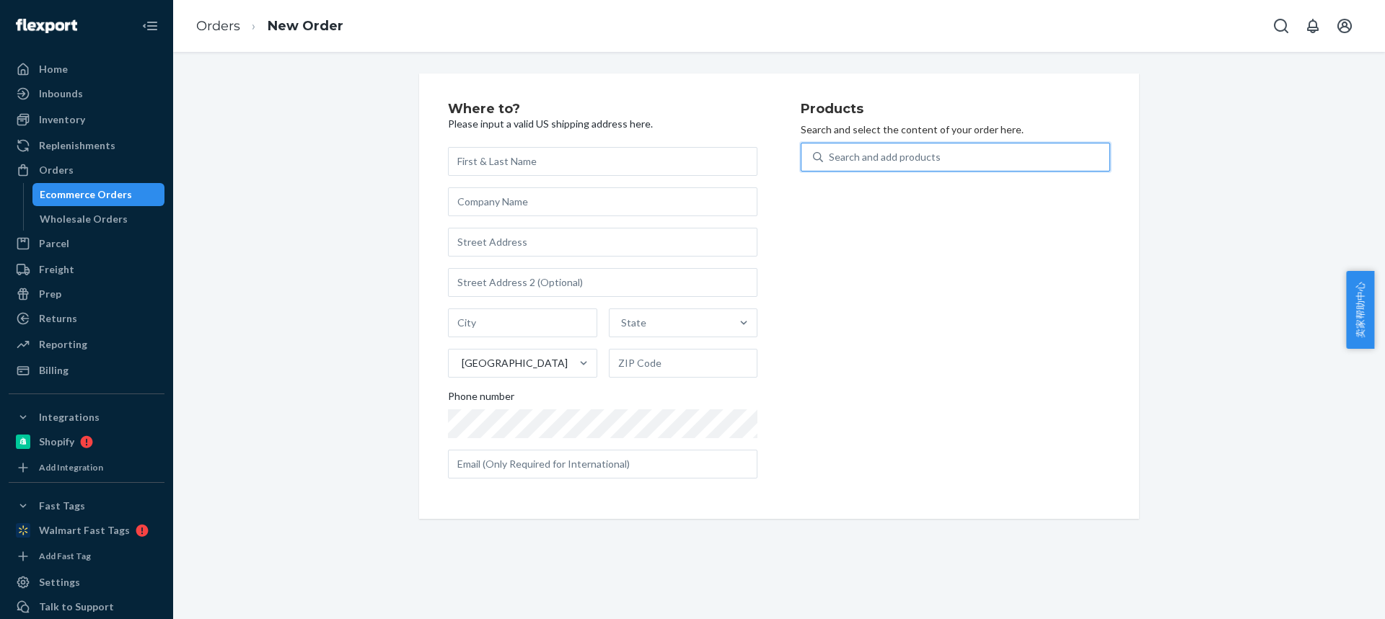
click at [448, 138] on div "Where to? Please input a valid US shipping address here. State United States Ph…" at bounding box center [779, 296] width 662 height 388
type input "PM30S"
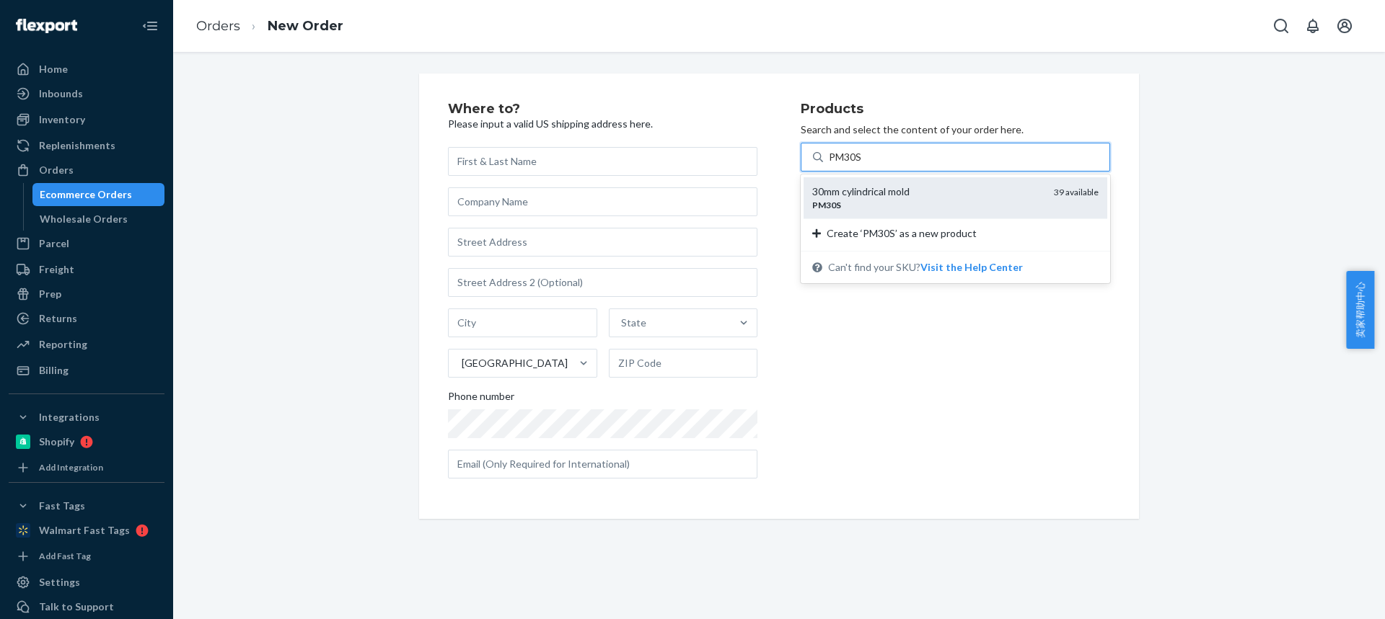
click at [842, 208] on div "PM30S" at bounding box center [927, 205] width 230 height 12
click at [842, 164] on input "PM30S" at bounding box center [846, 157] width 34 height 14
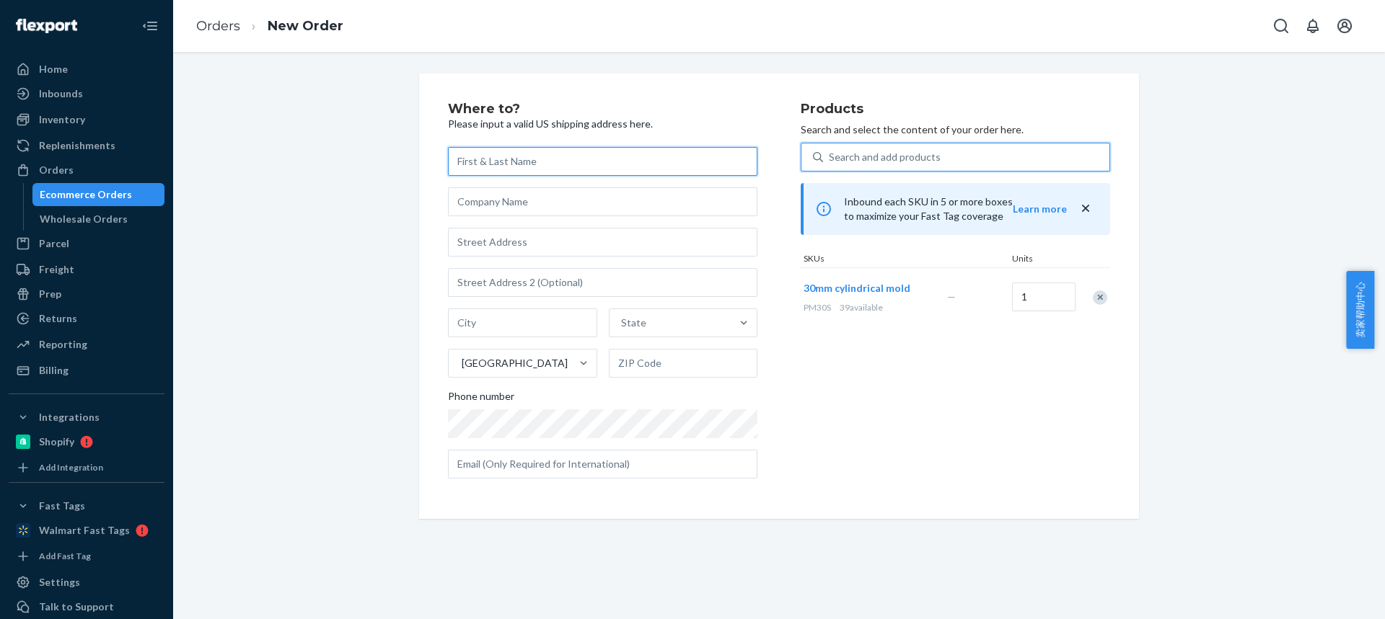
click at [493, 164] on input "text" at bounding box center [602, 161] width 309 height 29
paste input "[PERSON_NAME]"
type input "[PERSON_NAME]"
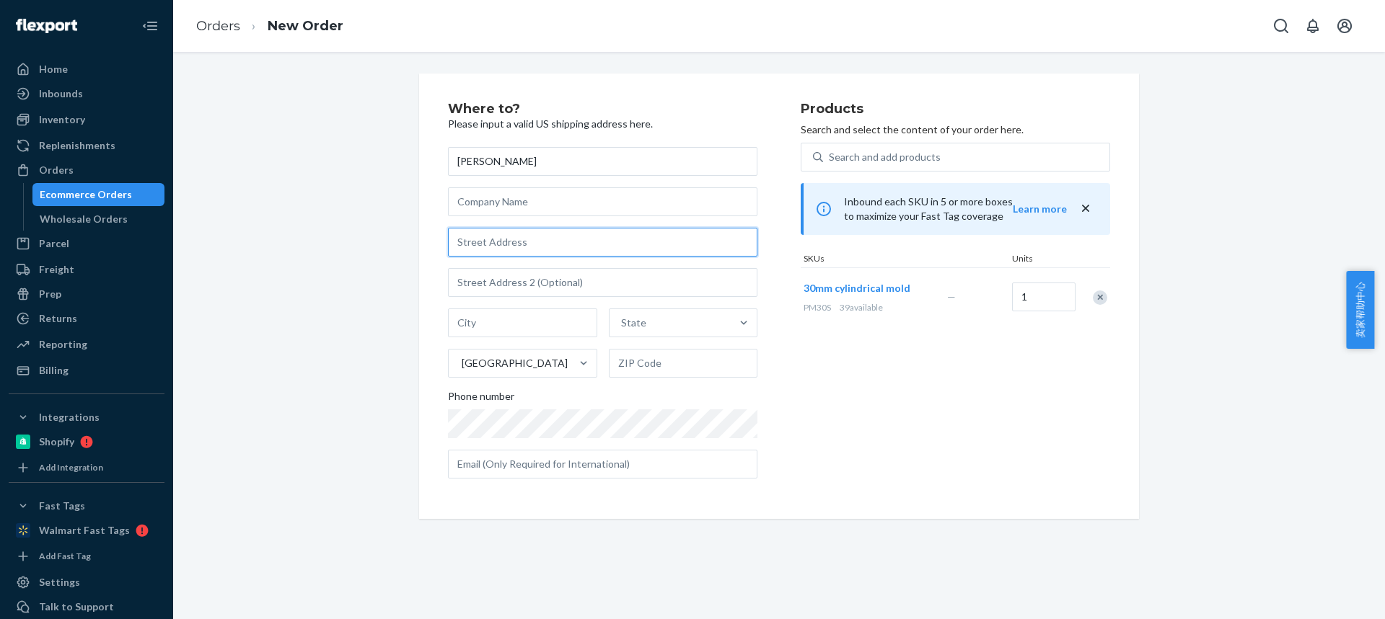
click at [473, 231] on input "text" at bounding box center [602, 242] width 309 height 29
paste input "10 Hathaway Rd"
type input "10 Hathaway Rd"
click at [514, 327] on input "text" at bounding box center [522, 323] width 149 height 29
paste input "East Lyme CT 06333"
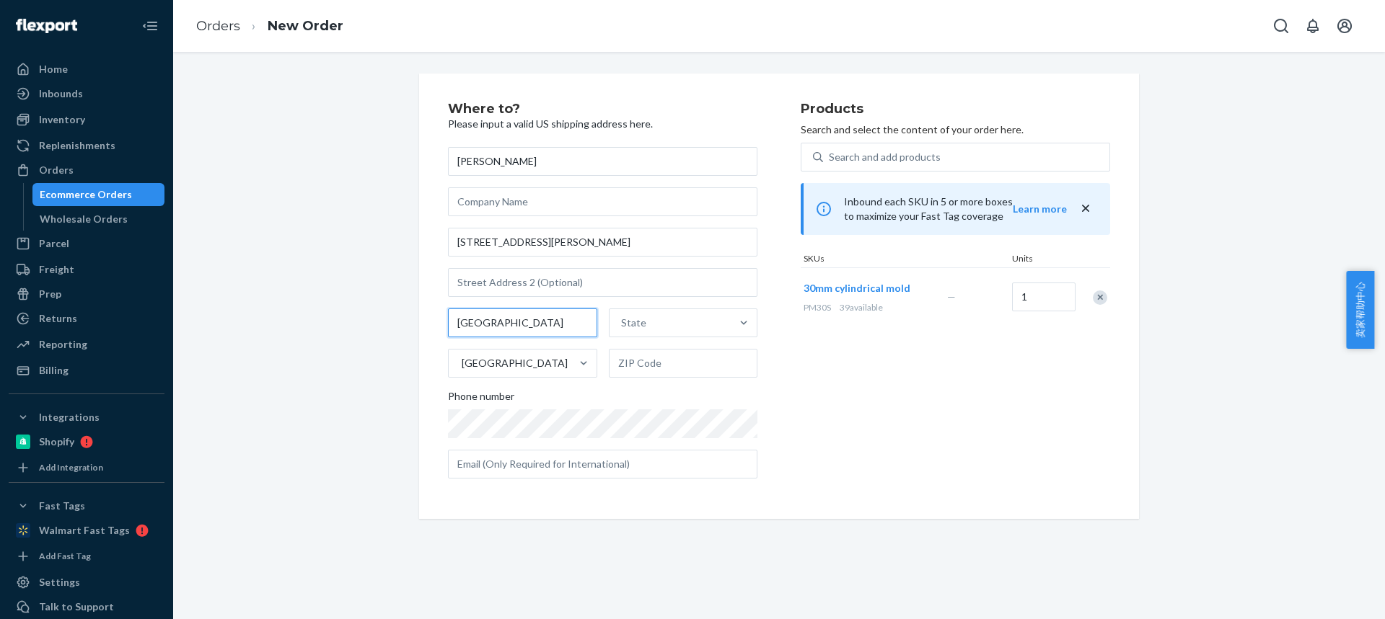
drag, startPoint x: 629, startPoint y: 338, endPoint x: 648, endPoint y: 343, distance: 19.2
click at [647, 342] on div "East Lyme CT 06333 State United States" at bounding box center [602, 343] width 309 height 69
type input "East Lyme CT"
click at [626, 361] on input "text" at bounding box center [683, 363] width 149 height 29
paste input "06333"
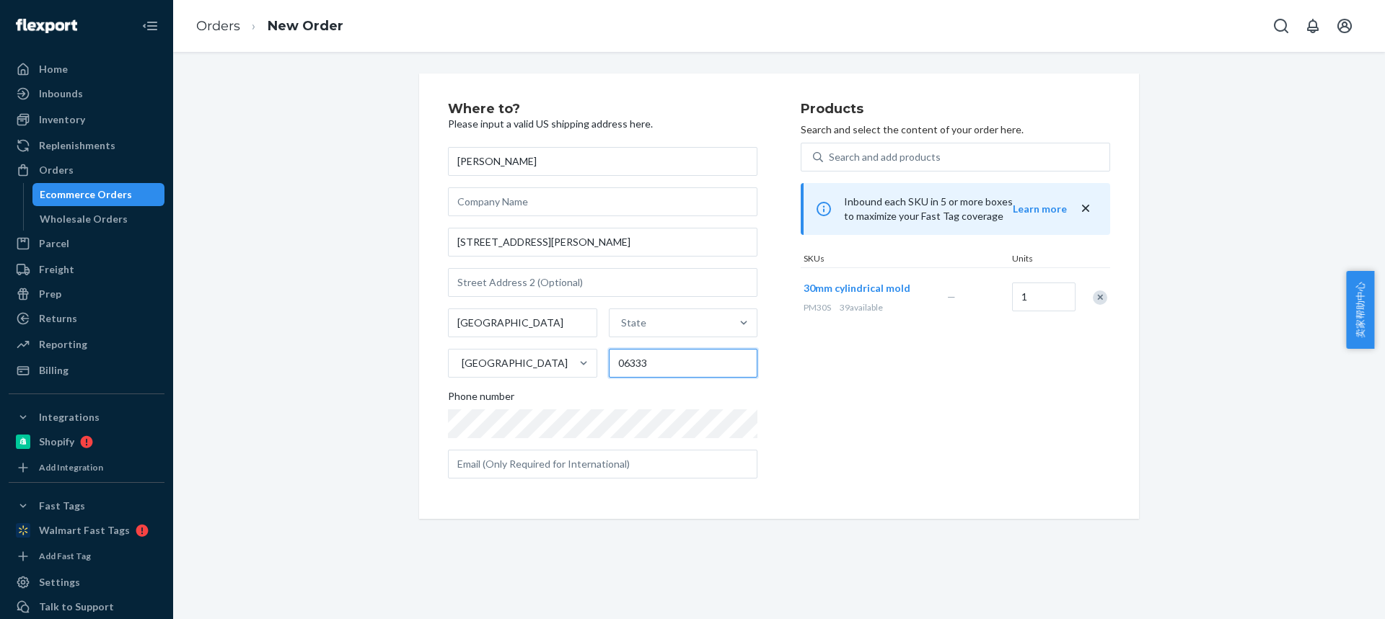
type input "06333"
drag, startPoint x: 549, startPoint y: 319, endPoint x: 622, endPoint y: 324, distance: 73.0
click at [562, 320] on input "East Lyme CT" at bounding box center [522, 323] width 149 height 29
type input "East Lyme"
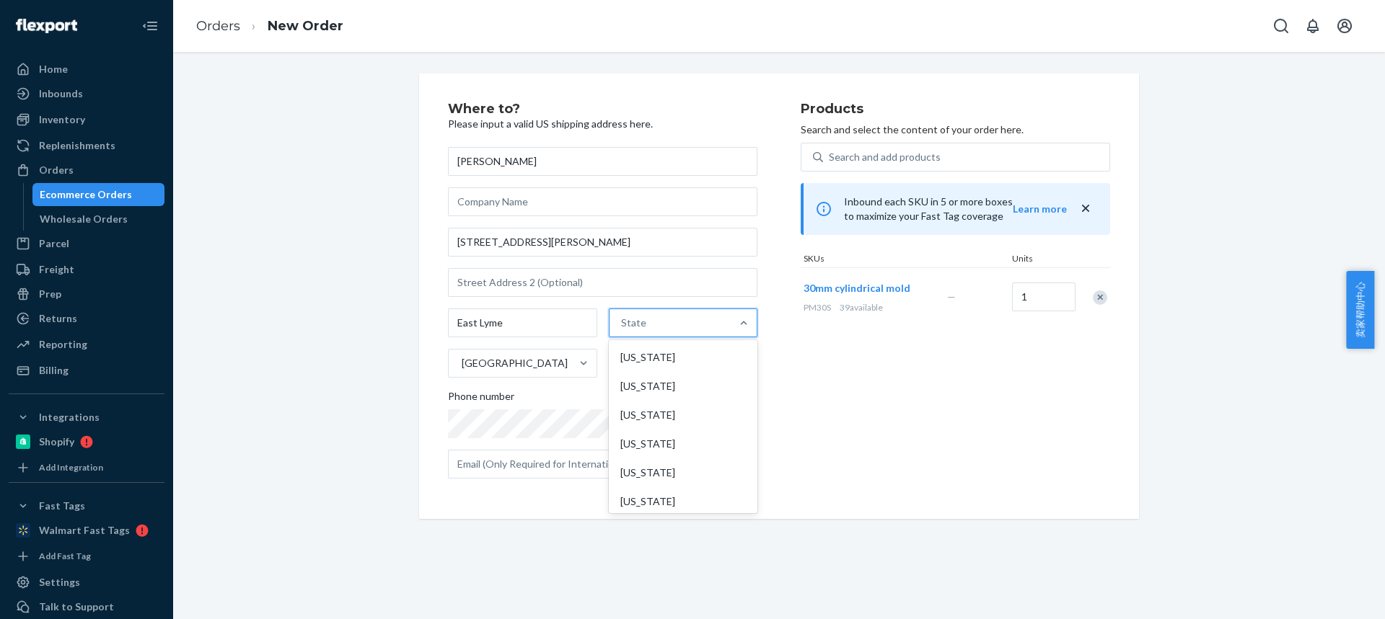
click at [642, 319] on div "State" at bounding box center [670, 323] width 122 height 29
click at [622, 319] on input "option Alabama focused, 1 of 59. 59 results available. Use Up and Down to choos…" at bounding box center [621, 323] width 1 height 14
paste input "CT"
type input "CT"
click at [632, 367] on div "Connecticut" at bounding box center [682, 357] width 146 height 29
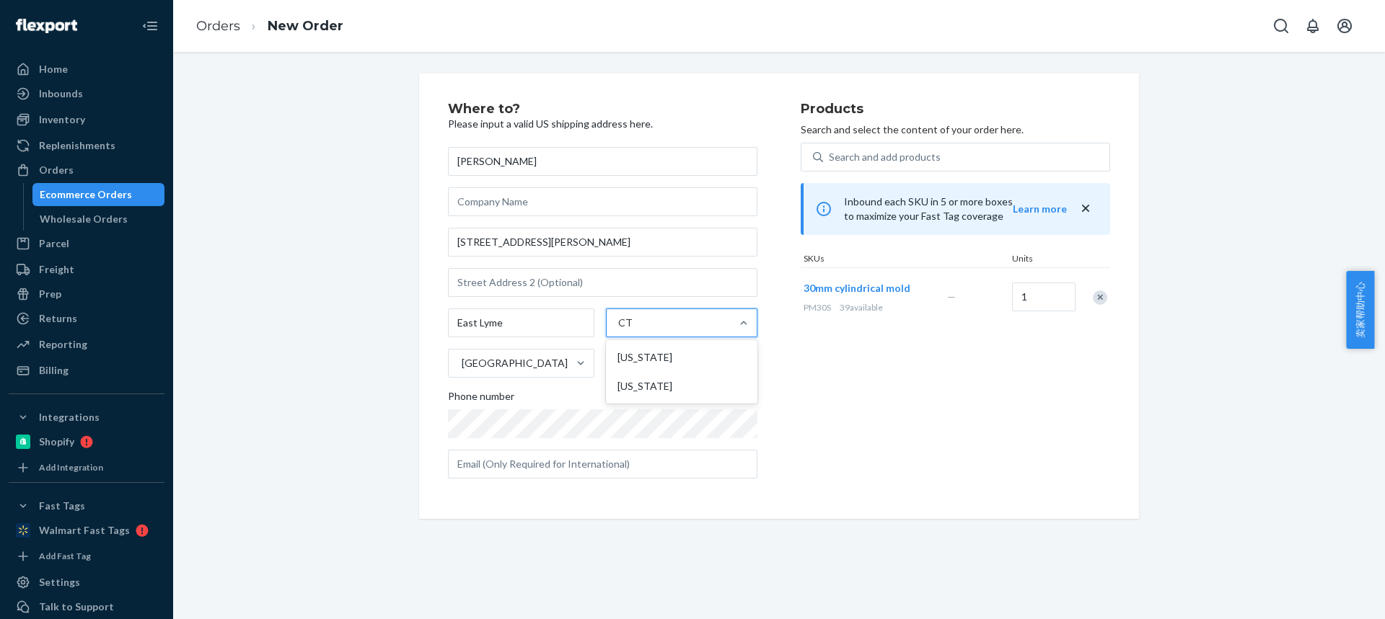
click at [632, 330] on input "CT" at bounding box center [625, 323] width 14 height 14
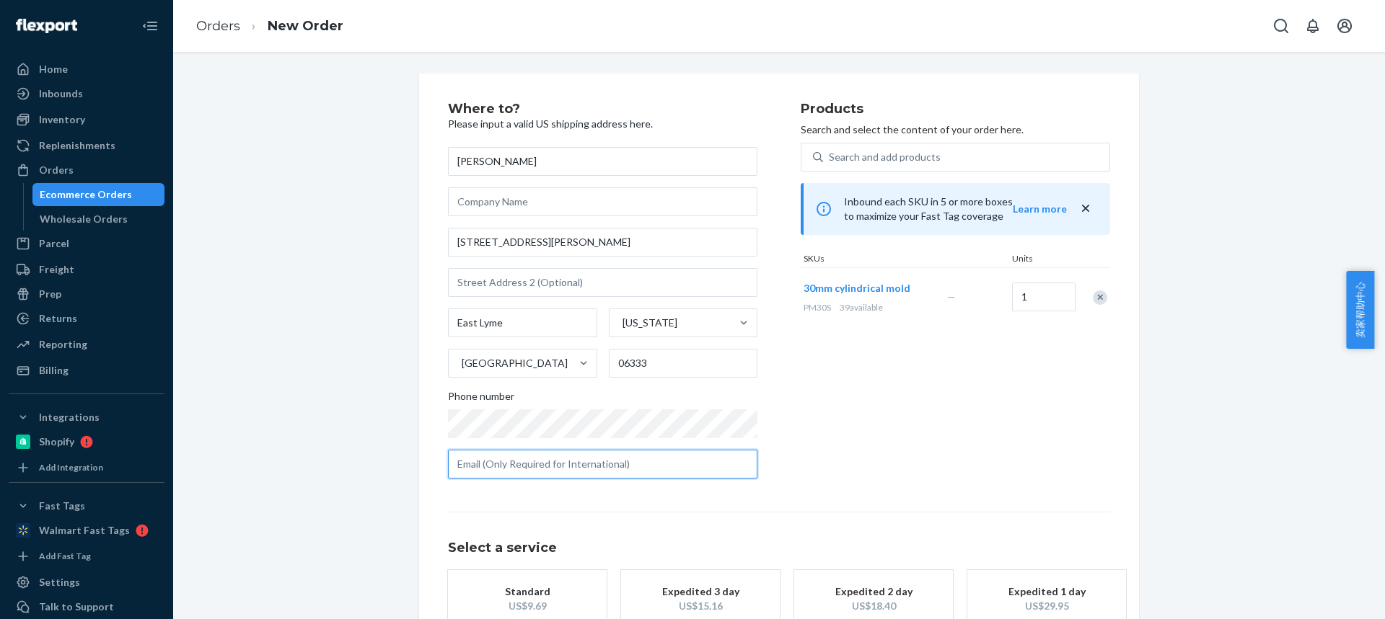
click at [544, 459] on input "text" at bounding box center [602, 464] width 309 height 29
paste input "sesteves68@gmail.com"
type input "sesteves68@gmail.com"
click at [547, 588] on div "Standard" at bounding box center [526, 592] width 115 height 14
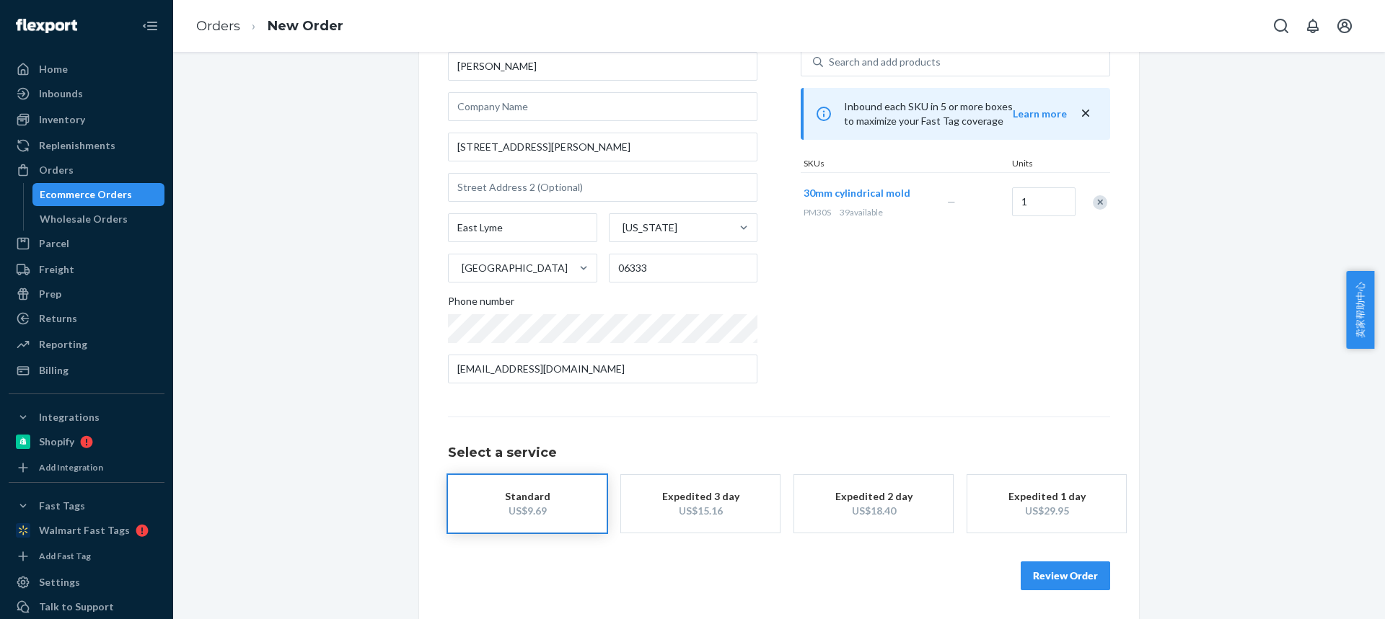
click at [1041, 588] on button "Review Order" at bounding box center [1064, 576] width 89 height 29
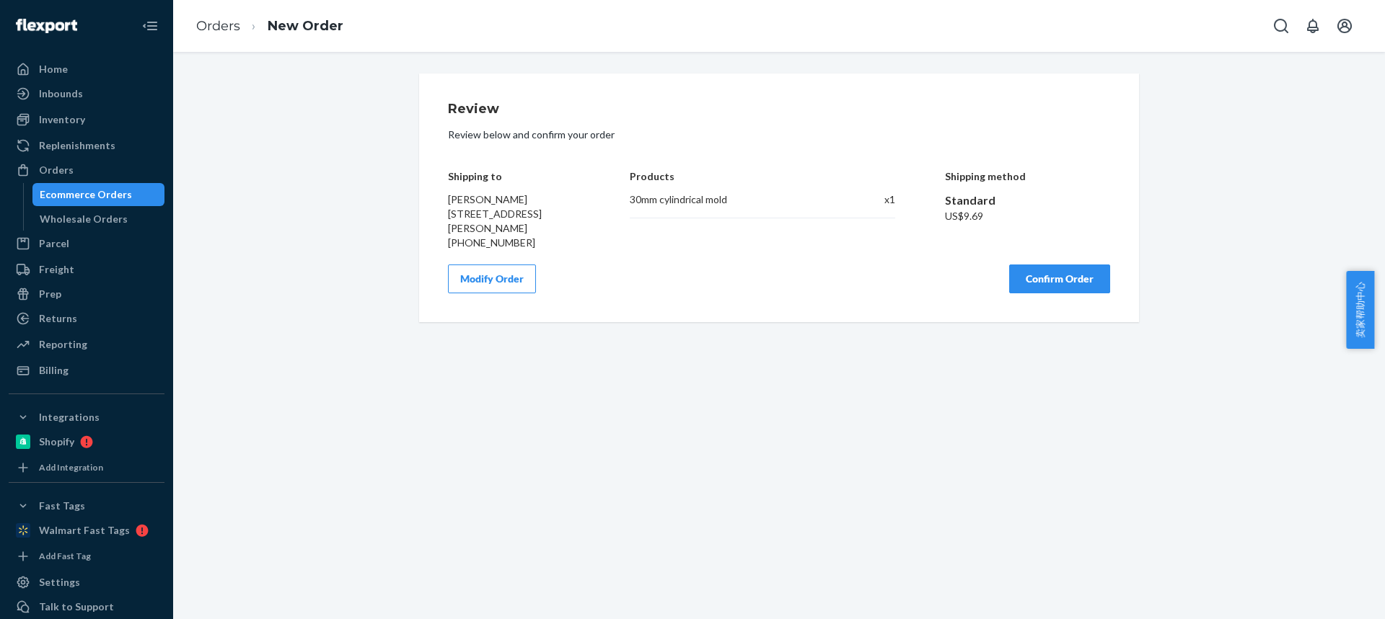
click at [1051, 277] on button "Confirm Order" at bounding box center [1059, 279] width 101 height 29
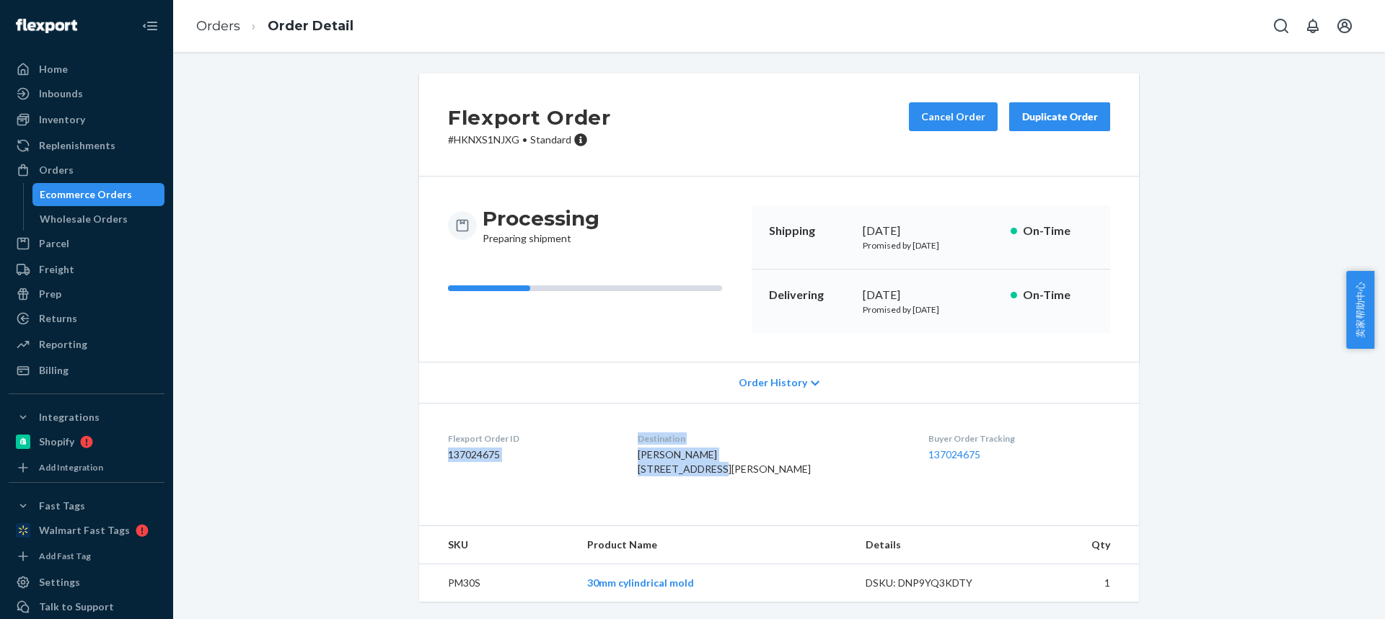
drag, startPoint x: 681, startPoint y: 465, endPoint x: 642, endPoint y: 457, distance: 39.7
click at [642, 457] on dl "Flexport Order ID 137024675 Destination Steven esteves 10 Hathaway Rd East Lyme…" at bounding box center [779, 457] width 720 height 108
copy dl "137024675 Destination Steven esteves 10 Hathaway Rd"
click at [745, 453] on div "Steven esteves 10 Hathaway Rd East Lyme, CT 06333-1105 US" at bounding box center [771, 462] width 268 height 29
click at [741, 472] on div "Steven esteves 10 Hathaway Rd East Lyme, CT 06333-1105 US" at bounding box center [771, 462] width 268 height 29
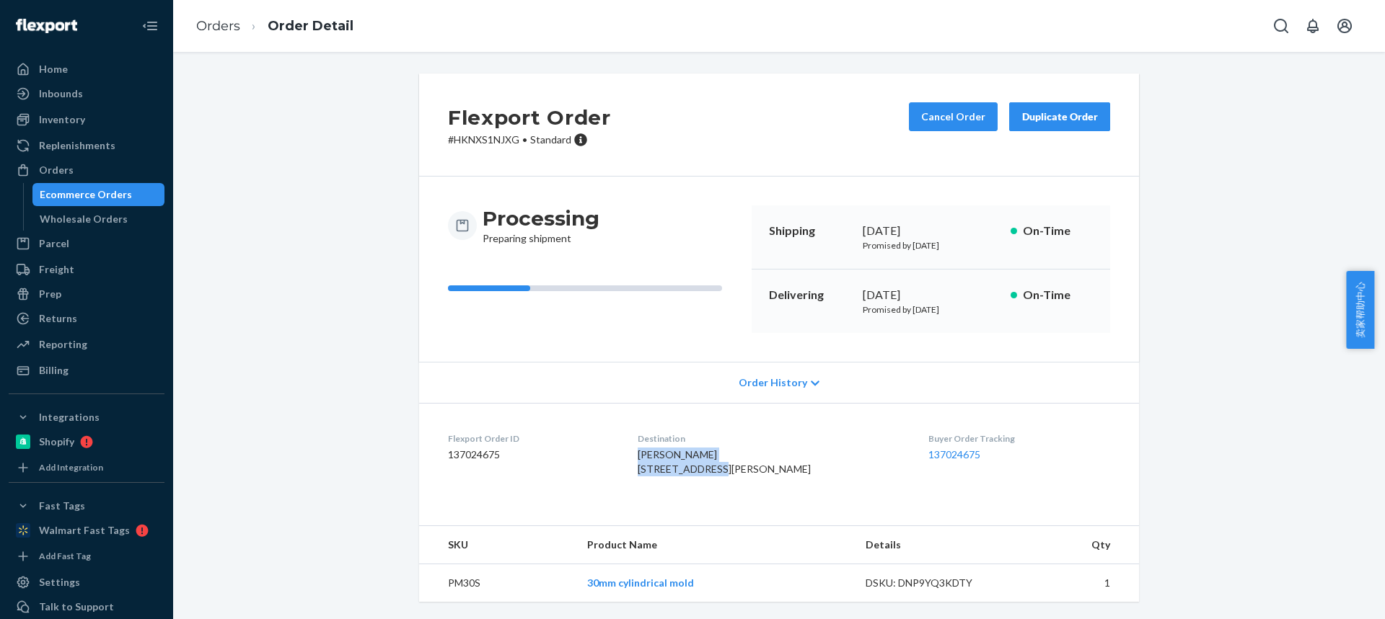
drag, startPoint x: 705, startPoint y: 468, endPoint x: 649, endPoint y: 459, distance: 56.2
click at [650, 460] on div "Steven esteves 10 Hathaway Rd East Lyme, CT 06333-1105 US" at bounding box center [771, 462] width 268 height 29
copy span "Steven esteves 10 Hathaway Rd"
click at [458, 583] on td "PM30S" at bounding box center [497, 584] width 156 height 38
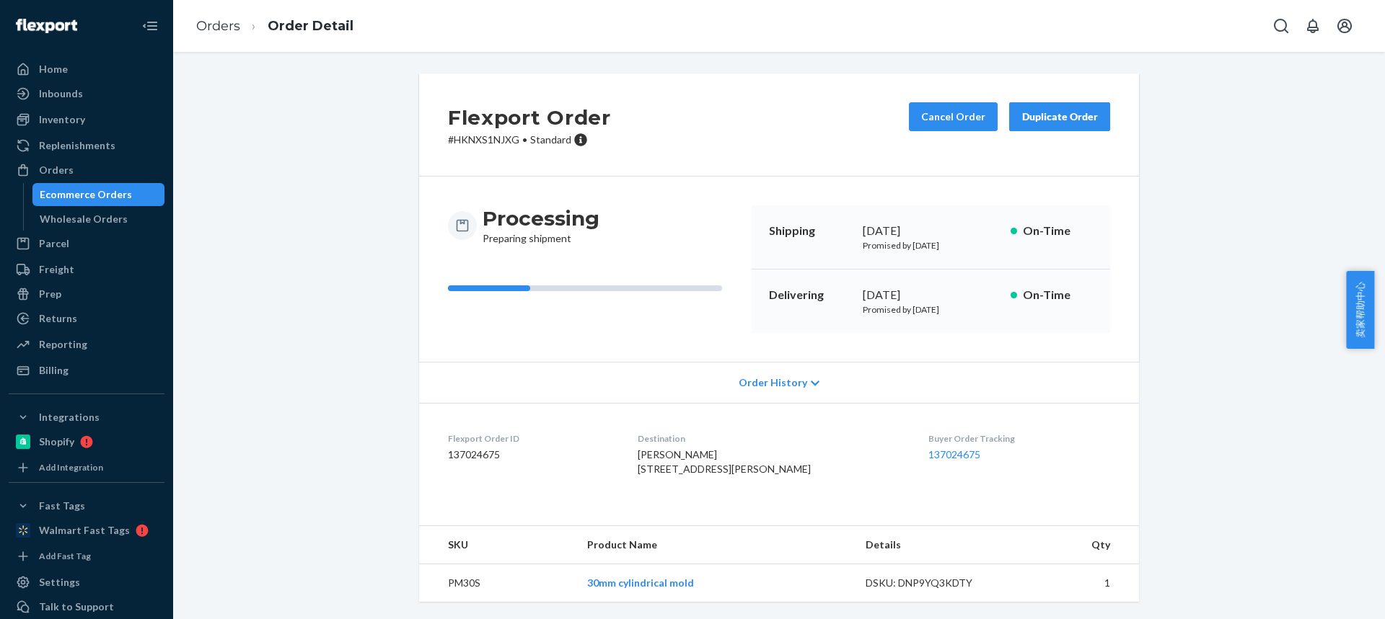
click at [458, 583] on td "PM30S" at bounding box center [497, 584] width 156 height 38
copy td "PM30S"
click at [208, 26] on link "Orders" at bounding box center [218, 26] width 44 height 16
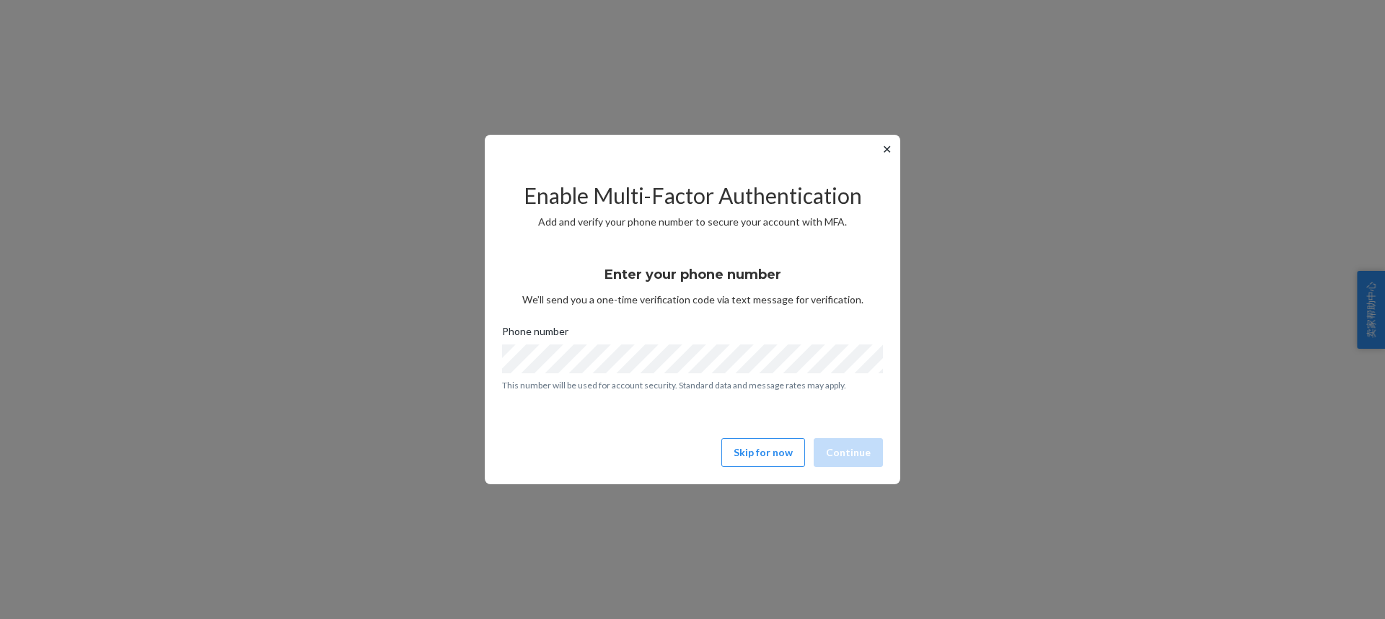
drag, startPoint x: 763, startPoint y: 449, endPoint x: 763, endPoint y: 431, distance: 18.0
click at [763, 449] on button "Skip for now" at bounding box center [763, 452] width 84 height 29
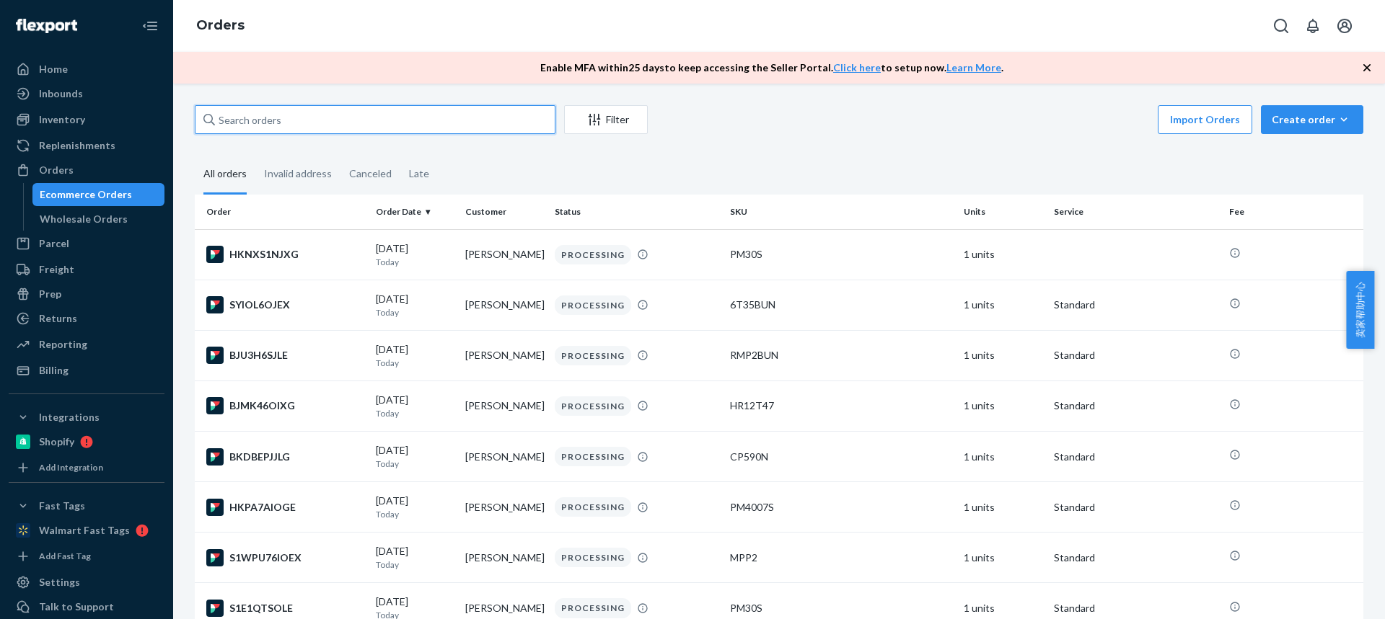
click at [339, 125] on input "text" at bounding box center [375, 119] width 361 height 29
paste input "[PERSON_NAME]"
type input "[PERSON_NAME]"
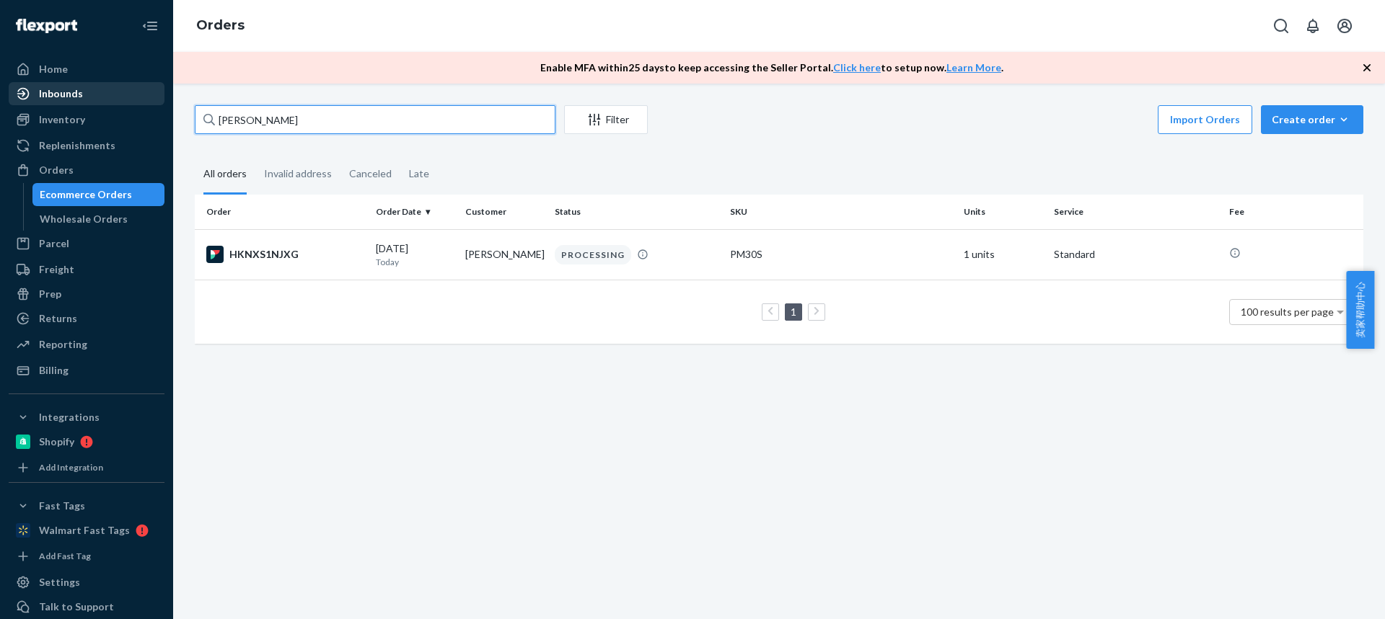
drag, startPoint x: 305, startPoint y: 115, endPoint x: 19, endPoint y: 95, distance: 286.2
click at [19, 95] on div "Home Inbounds Shipping Plans Problems Inventory Products Replenishments Orders …" at bounding box center [692, 309] width 1385 height 619
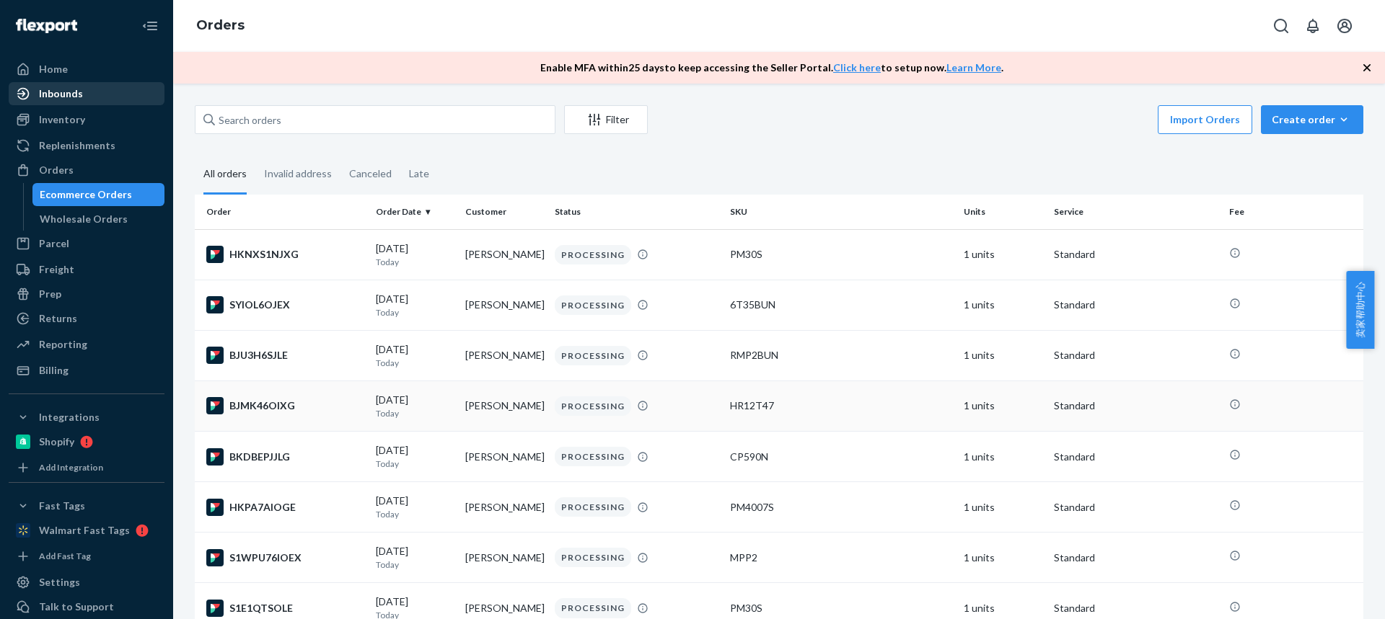
click at [494, 411] on td "[PERSON_NAME]" at bounding box center [503, 406] width 89 height 50
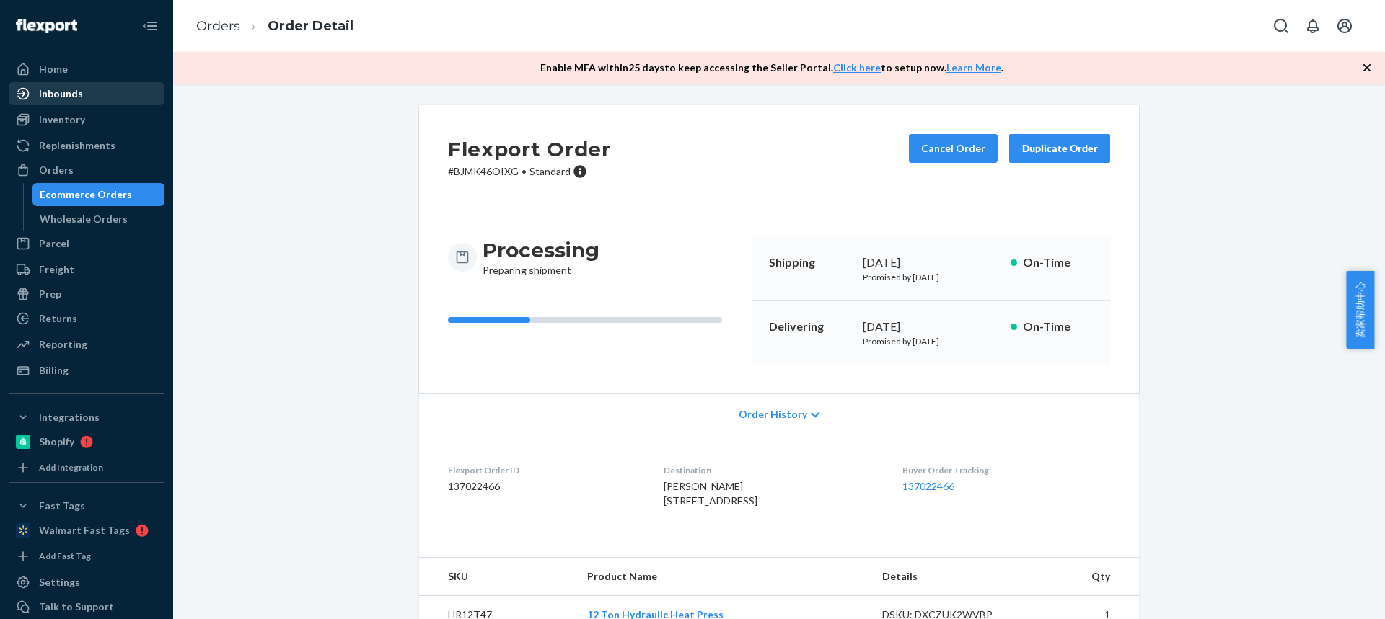
drag, startPoint x: 724, startPoint y: 504, endPoint x: 781, endPoint y: 504, distance: 57.0
click at [782, 505] on dl "Flexport Order ID 137022466 Destination [PERSON_NAME] [STREET_ADDRESS] US Buyer…" at bounding box center [779, 489] width 720 height 108
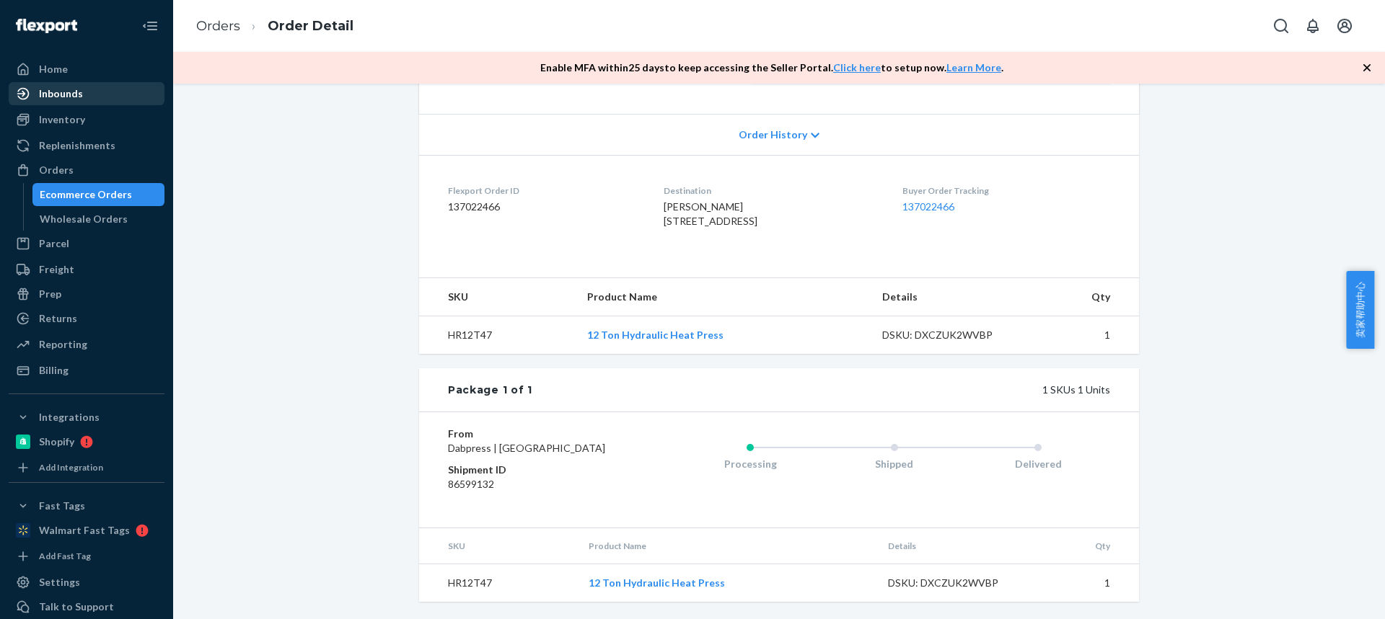
scroll to position [323, 0]
click at [452, 323] on td "HR12T47" at bounding box center [497, 336] width 156 height 38
copy td "HR12T47"
click at [229, 27] on link "Orders" at bounding box center [218, 26] width 44 height 16
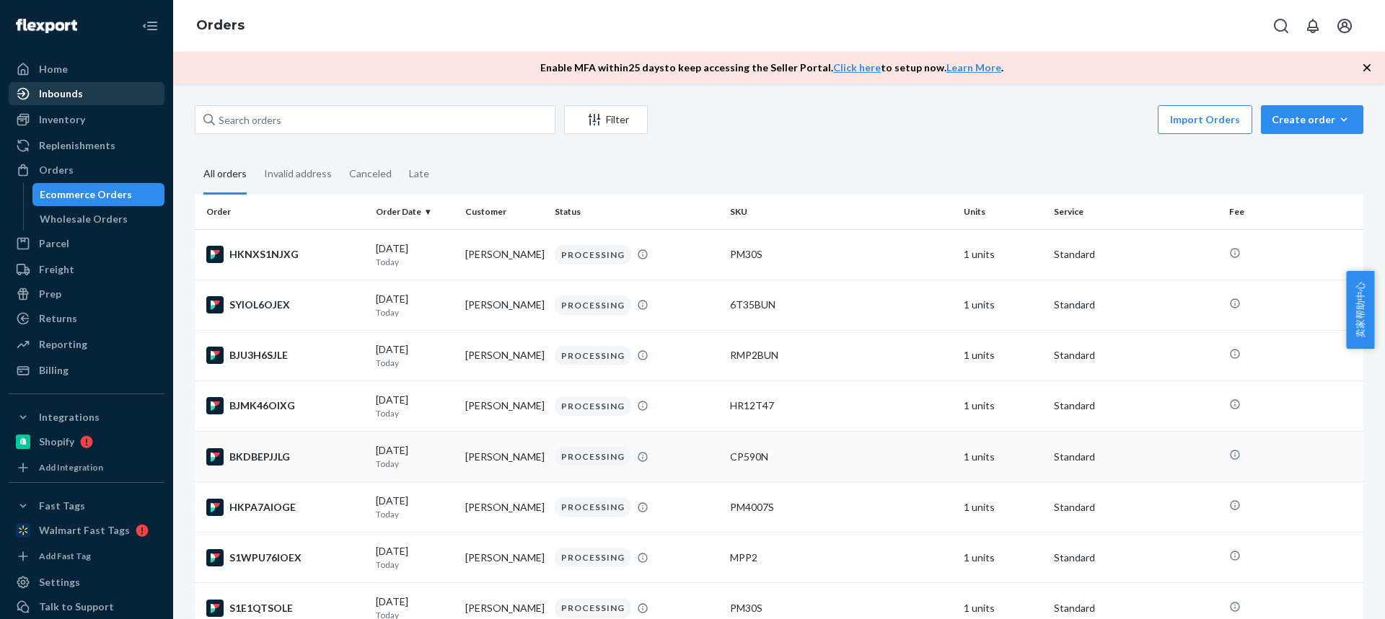
click at [507, 456] on td "[PERSON_NAME]" at bounding box center [503, 457] width 89 height 50
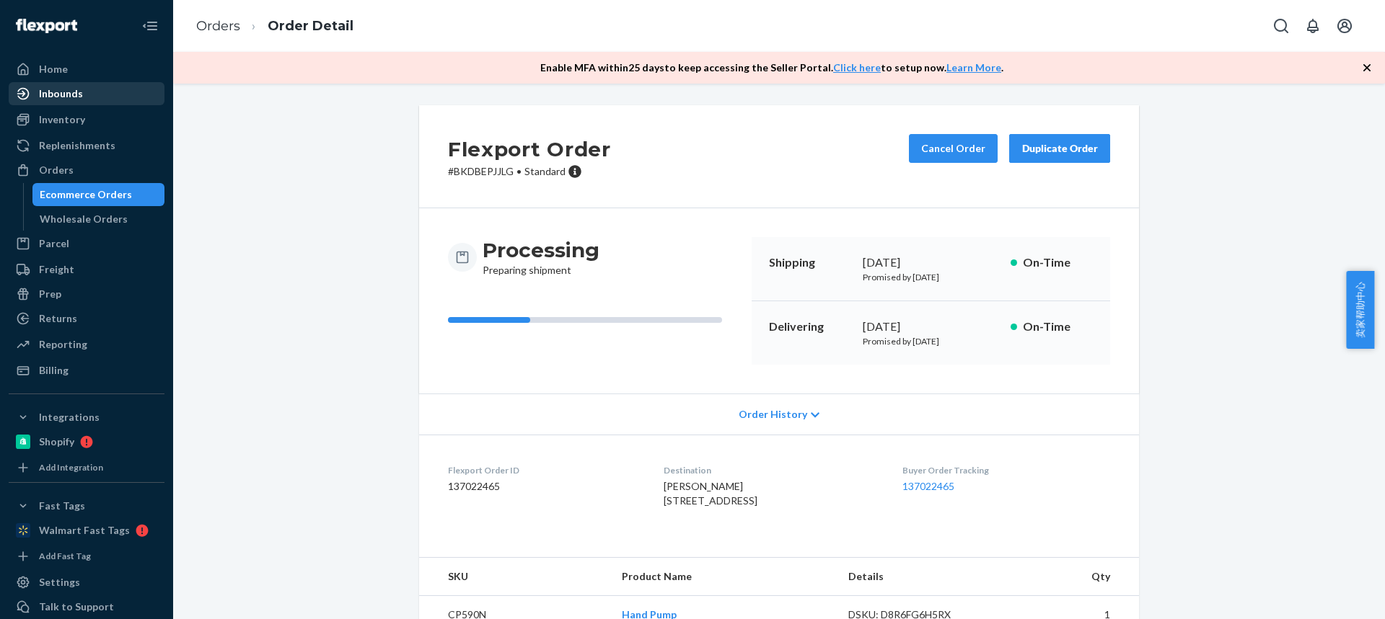
drag, startPoint x: 739, startPoint y: 503, endPoint x: 626, endPoint y: 419, distance: 140.8
click at [628, 486] on dl "Flexport Order ID 137022465 Destination [PERSON_NAME] [STREET_ADDRESS] US Buyer…" at bounding box center [779, 489] width 720 height 108
click at [619, 496] on dl "Flexport Order ID 137022465 Destination [PERSON_NAME] [STREET_ADDRESS] US Buyer…" at bounding box center [779, 489] width 720 height 108
drag, startPoint x: 639, startPoint y: 487, endPoint x: 738, endPoint y: 499, distance: 100.3
click at [739, 500] on dl "Flexport Order ID 137022465 Destination [PERSON_NAME] [STREET_ADDRESS] US Buyer…" at bounding box center [779, 489] width 720 height 108
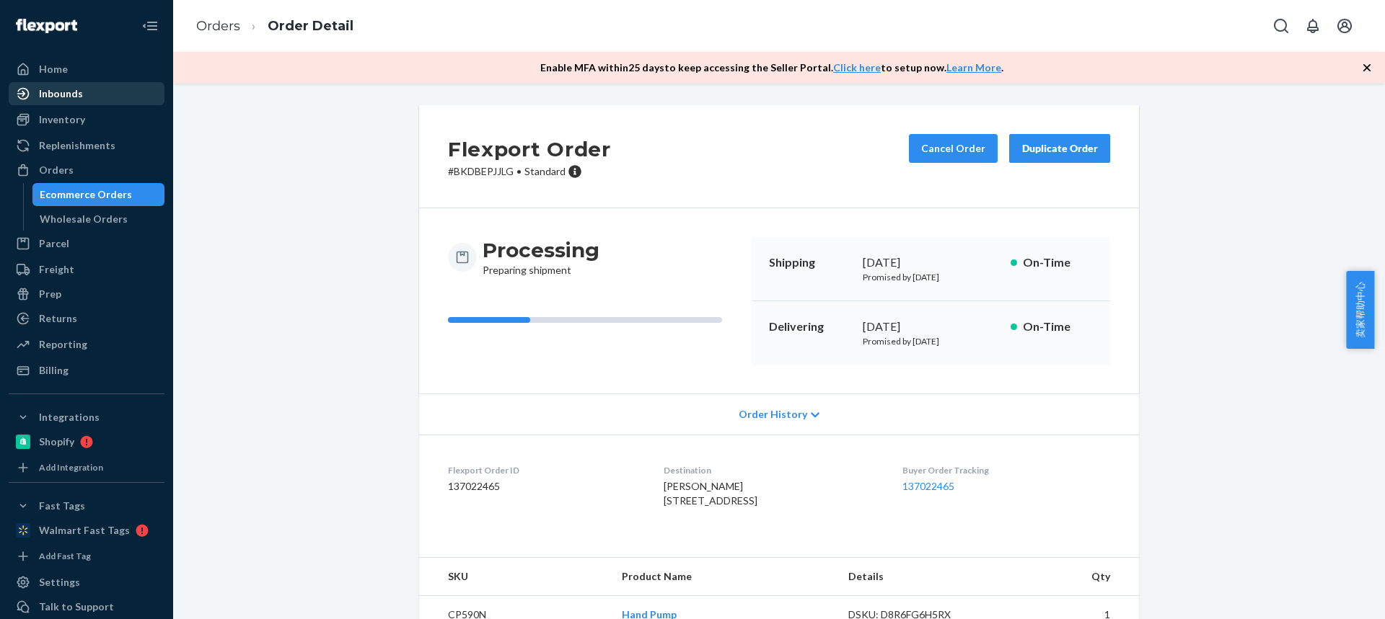
scroll to position [323, 0]
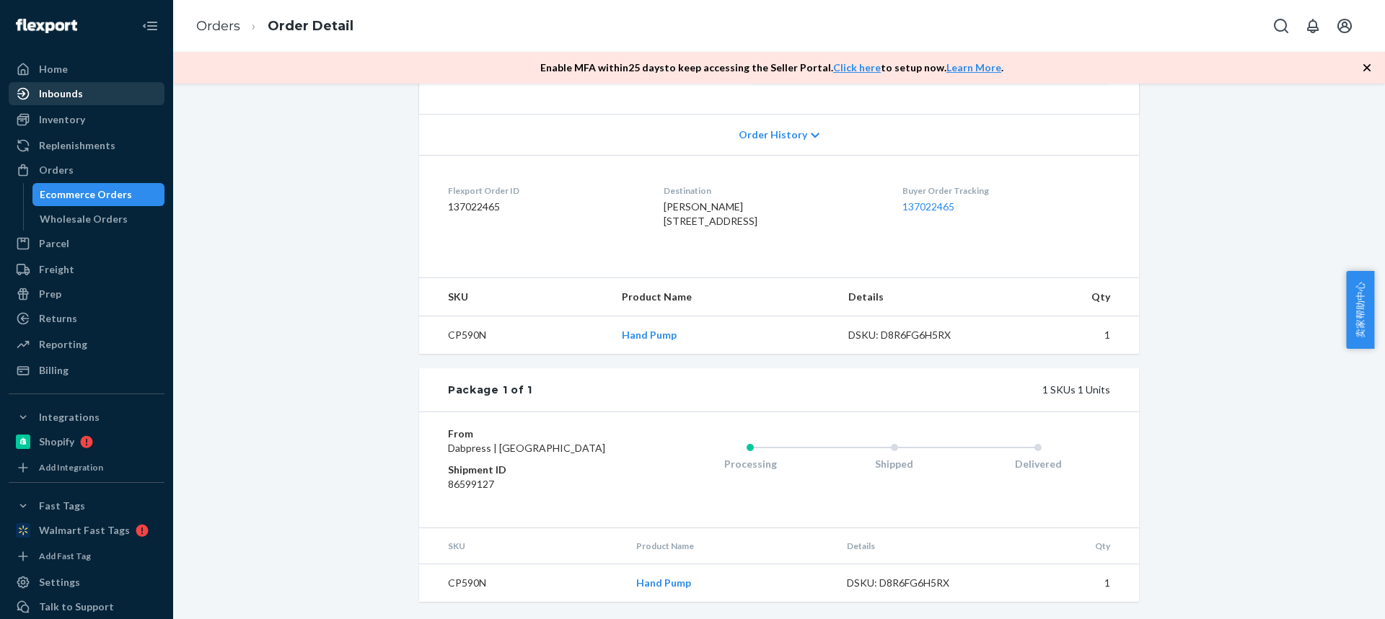
click at [458, 322] on td "CP590N" at bounding box center [514, 336] width 191 height 38
